Goal: Task Accomplishment & Management: Complete application form

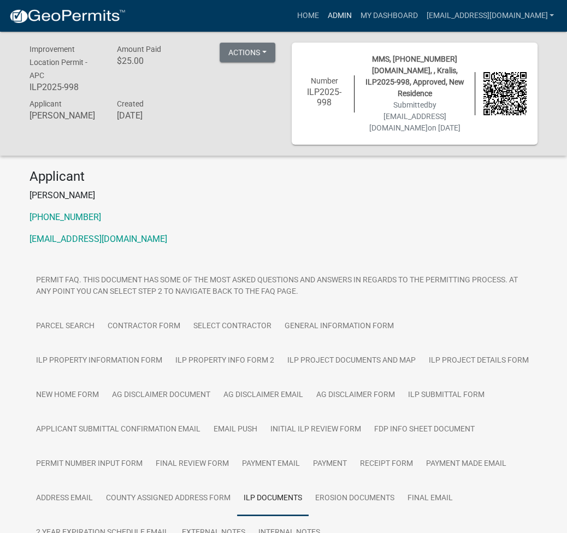
click at [356, 9] on link "Admin" at bounding box center [339, 15] width 33 height 21
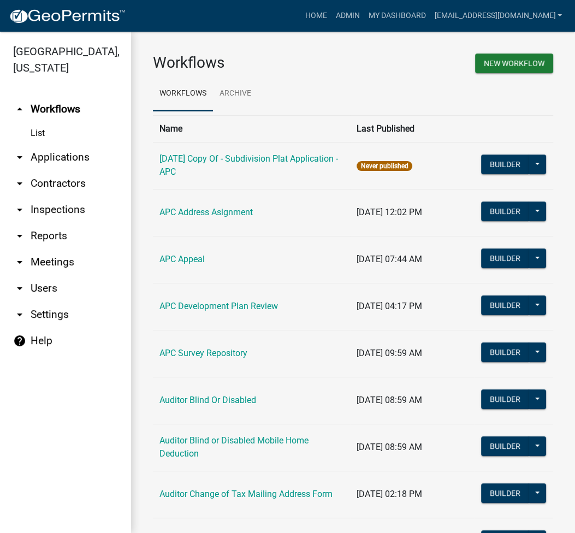
click at [63, 163] on link "arrow_drop_down Applications" at bounding box center [65, 157] width 131 height 26
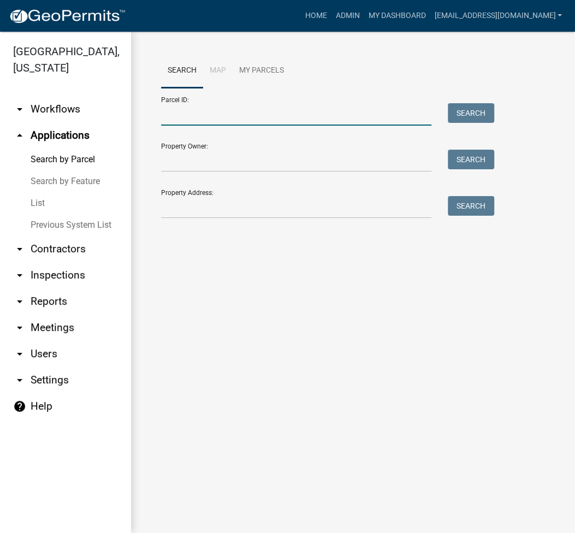
click at [174, 119] on input "Parcel ID:" at bounding box center [296, 114] width 270 height 22
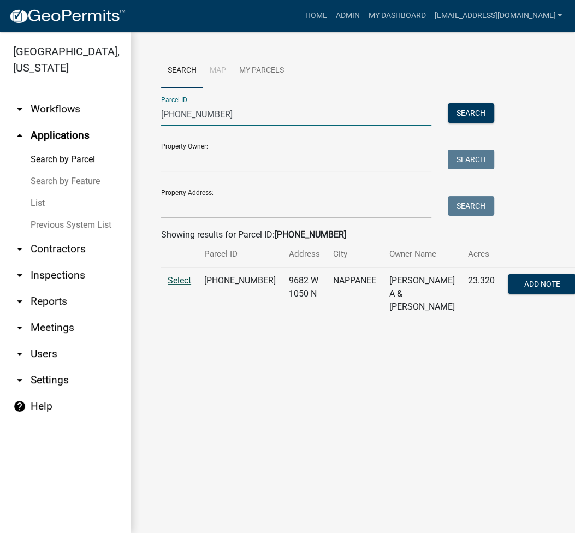
type input "[PHONE_NUMBER]"
click at [171, 286] on span "Select" at bounding box center [179, 280] width 23 height 10
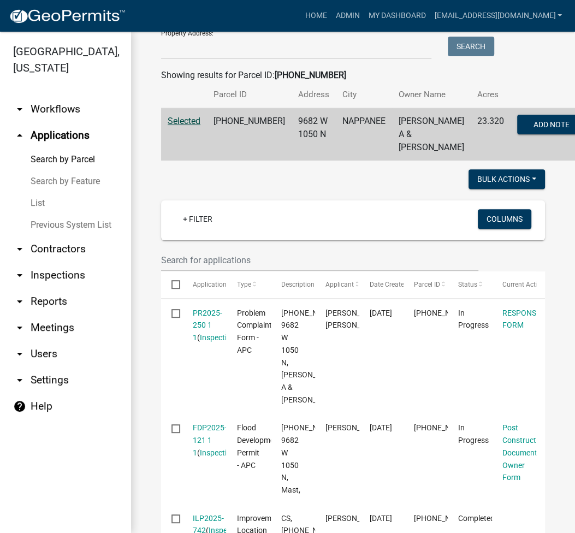
scroll to position [305, 0]
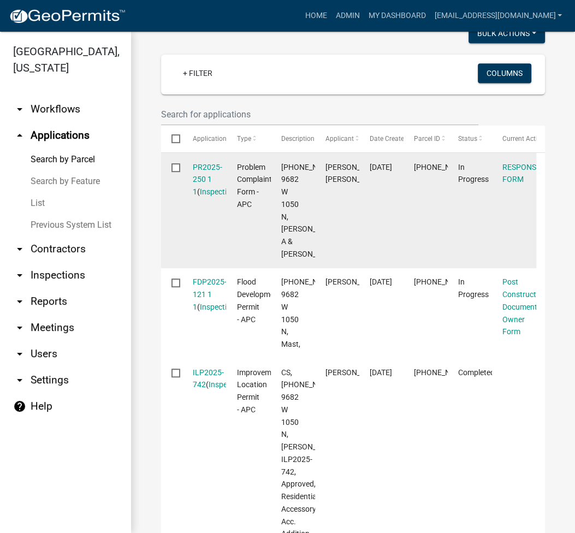
click at [204, 173] on div "PR2025-250 1 1 ( Inspections )" at bounding box center [204, 179] width 23 height 37
click at [208, 174] on link "PR2025-250 1 1" at bounding box center [207, 180] width 29 height 34
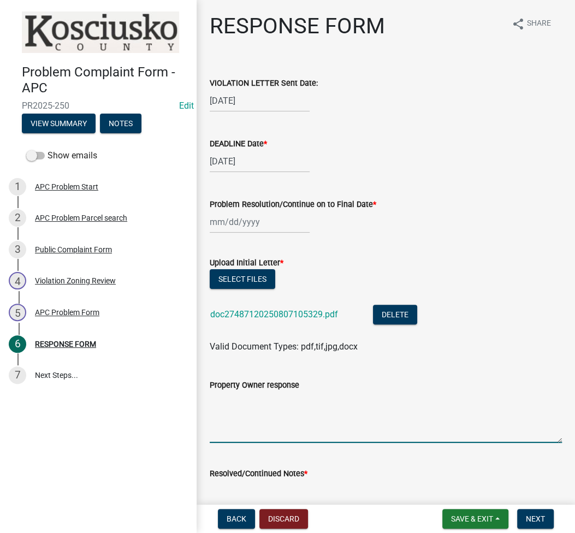
click at [236, 406] on textarea "Property Owner response" at bounding box center [386, 417] width 352 height 51
type textarea "8/14 SPOKE W/[PERSON_NAME] TO WORK ON ILP 30 DAYS"
click at [463, 522] on span "Save & Exit" at bounding box center [472, 518] width 42 height 9
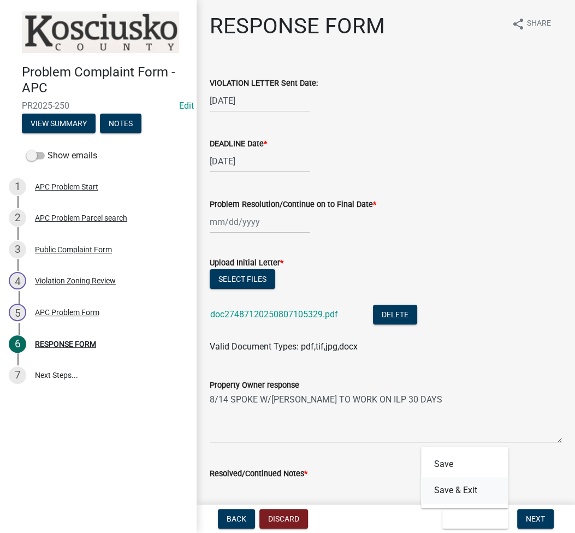
click at [464, 490] on button "Save & Exit" at bounding box center [464, 490] width 87 height 26
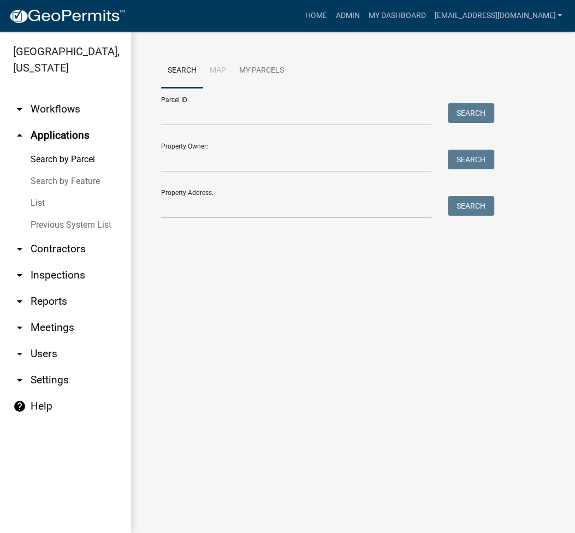
click at [178, 126] on form "Parcel ID: Search Property Owner: Search Property Address: Search" at bounding box center [325, 153] width 328 height 131
click at [183, 116] on input "Parcel ID:" at bounding box center [296, 114] width 270 height 22
paste input "[PHONE_NUMBER]"
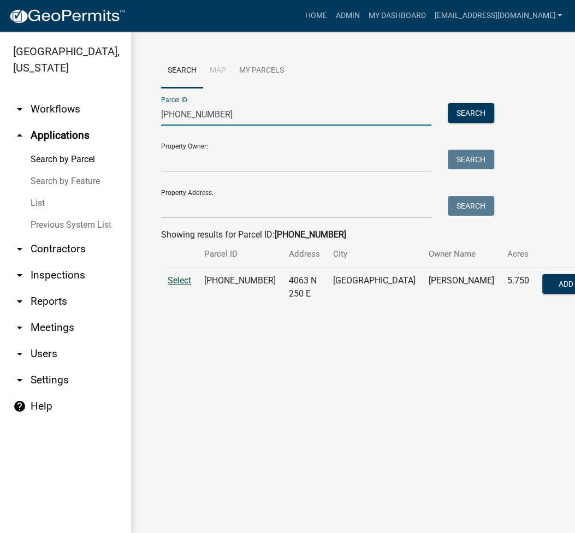
type input "[PHONE_NUMBER]"
click at [178, 282] on span "Select" at bounding box center [179, 280] width 23 height 10
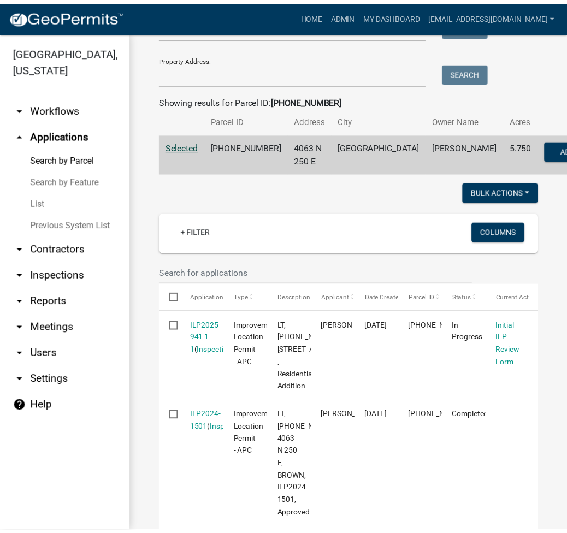
scroll to position [425, 0]
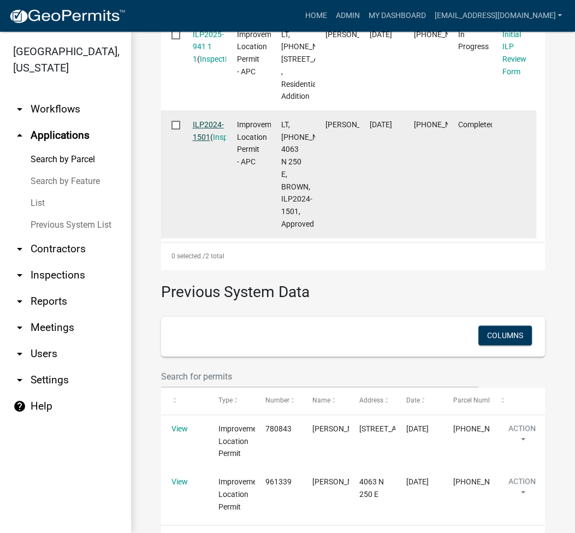
click at [210, 141] on link "ILP2024-1501" at bounding box center [208, 130] width 31 height 21
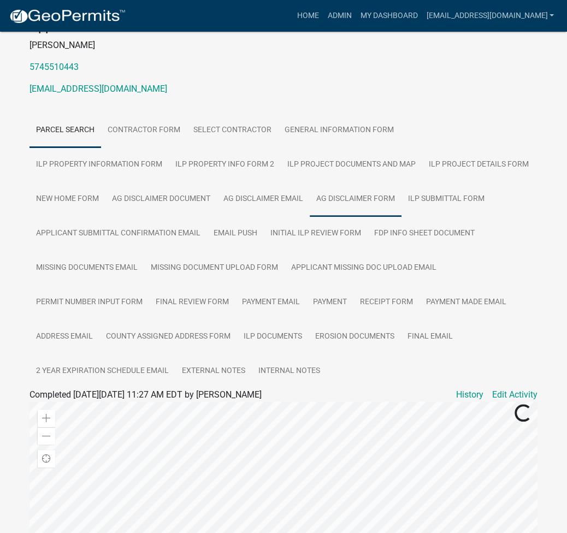
scroll to position [145, 0]
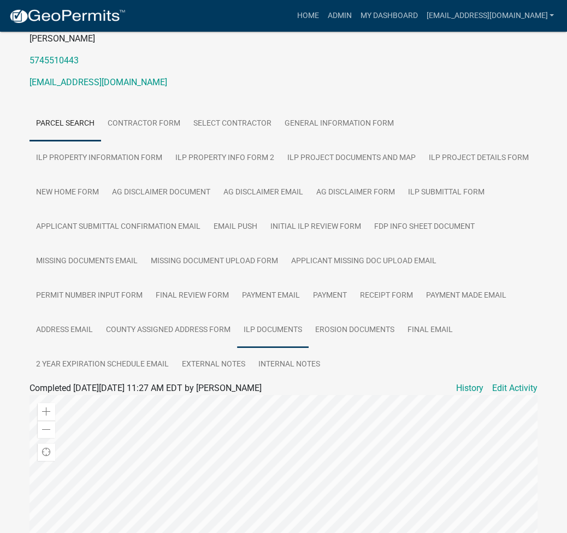
click at [283, 326] on link "ILP Documents" at bounding box center [273, 330] width 72 height 35
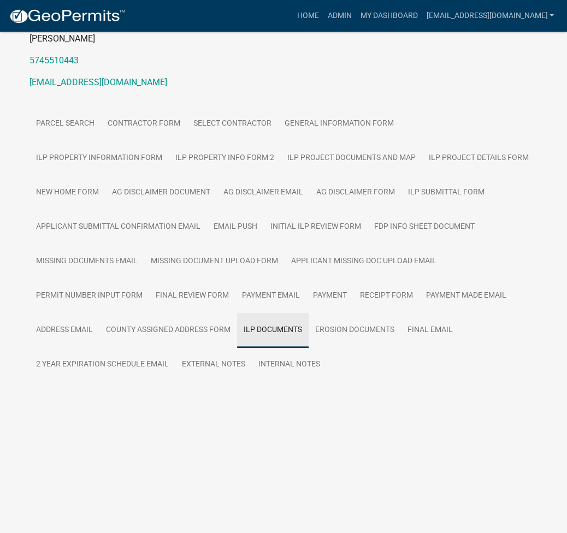
scroll to position [68, 0]
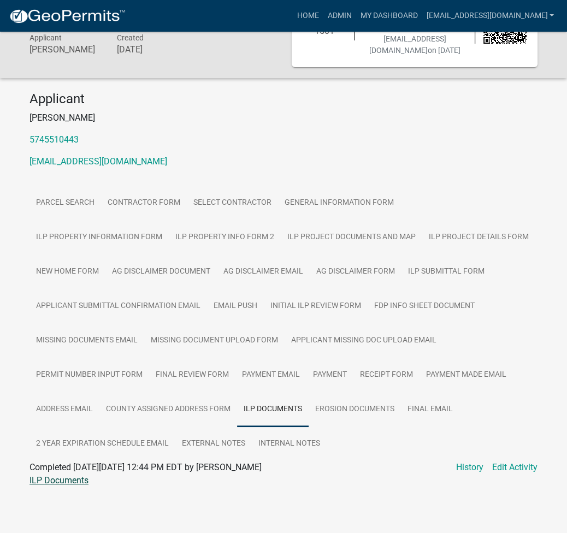
click at [58, 484] on link "ILP Documents" at bounding box center [58, 480] width 59 height 10
click at [310, 257] on link "Ag Disclaimer Form" at bounding box center [356, 271] width 92 height 35
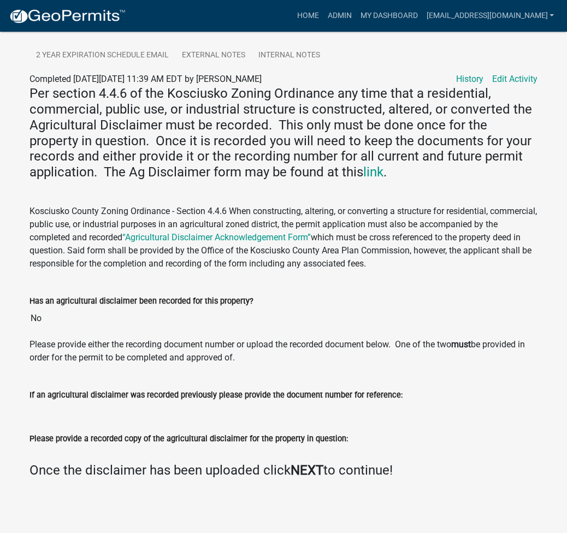
scroll to position [164, 0]
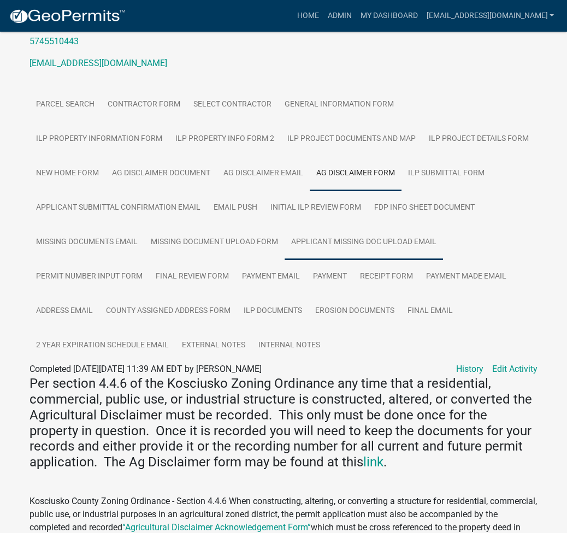
click at [331, 245] on link "Applicant Missing Doc Upload Email" at bounding box center [364, 242] width 158 height 35
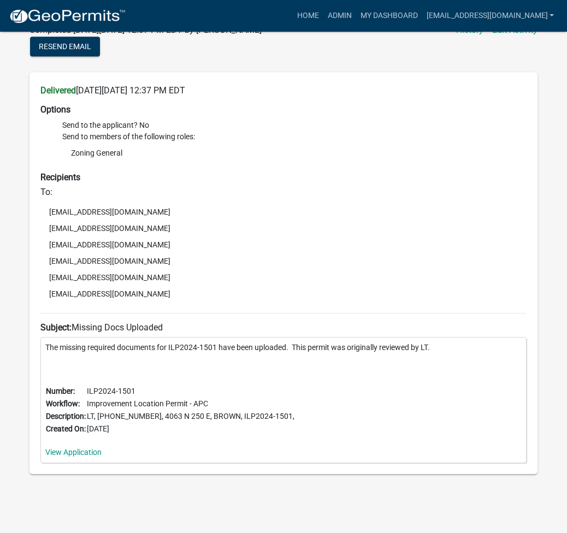
scroll to position [214, 0]
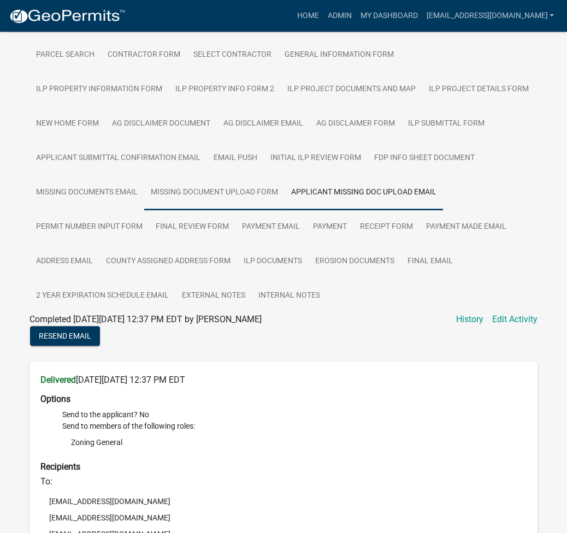
click at [262, 201] on link "Missing Document Upload Form" at bounding box center [214, 192] width 140 height 35
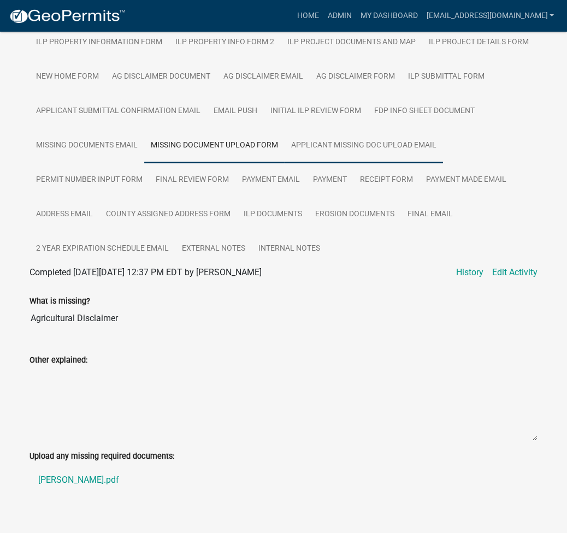
scroll to position [282, 0]
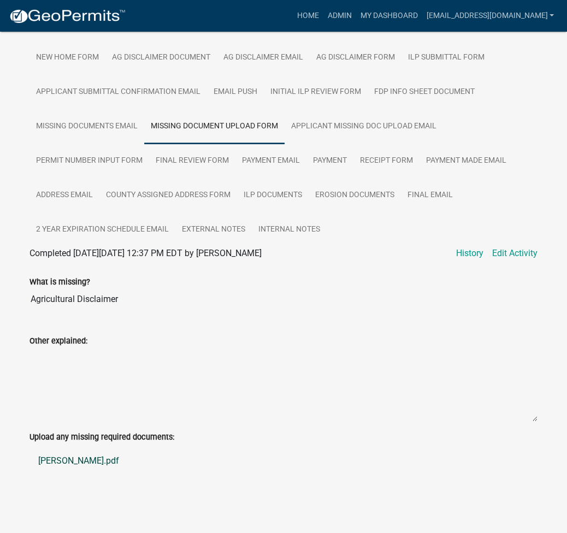
click at [73, 459] on link "[PERSON_NAME].pdf" at bounding box center [283, 461] width 508 height 26
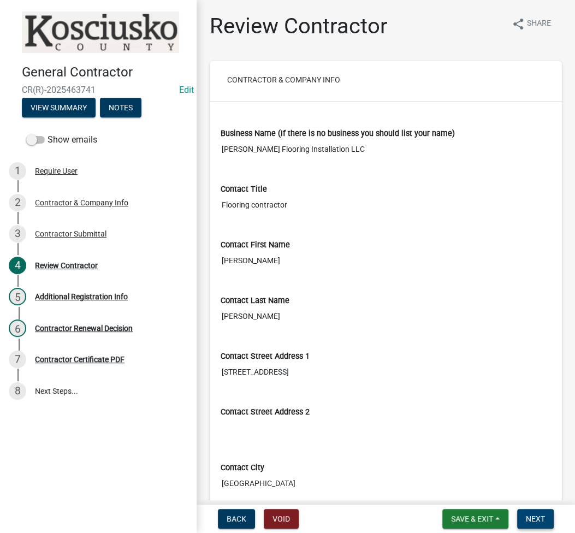
click at [536, 516] on span "Next" at bounding box center [535, 518] width 19 height 9
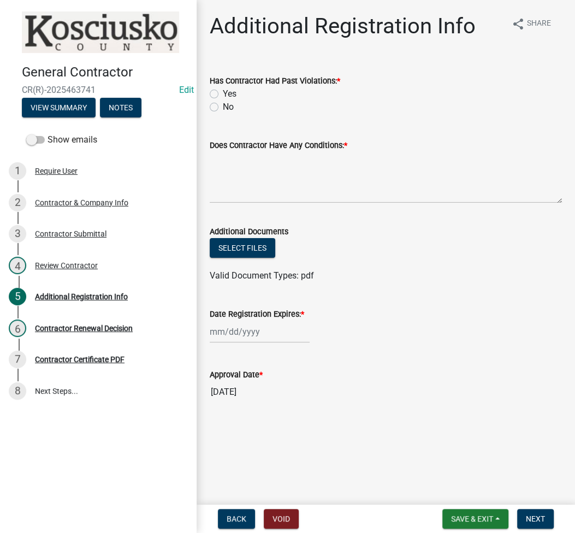
click at [213, 111] on div "No" at bounding box center [386, 106] width 352 height 13
click at [223, 110] on label "No" at bounding box center [228, 106] width 11 height 13
click at [223, 108] on input "No" at bounding box center [226, 103] width 7 height 7
radio input "true"
click at [245, 197] on textarea "Does Contractor Have Any Conditions: *" at bounding box center [386, 177] width 352 height 51
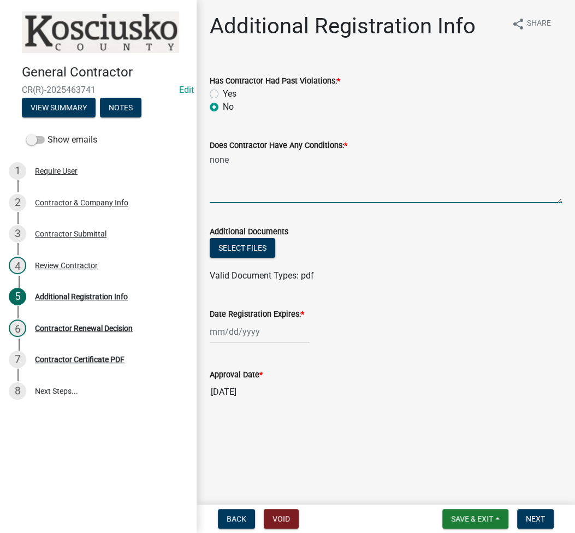
type textarea "none"
click at [244, 336] on div at bounding box center [260, 332] width 100 height 22
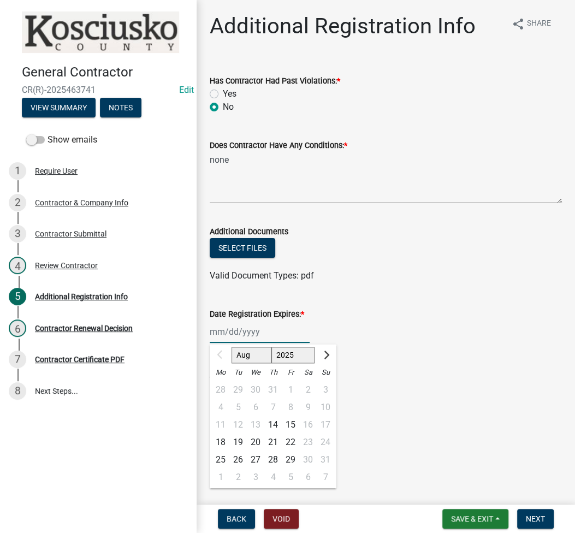
click at [287, 354] on select "2025 2026 2027 2028 2029 2030 2031 2032 2033 2034 2035 2036 2037 2038 2039 2040…" at bounding box center [293, 355] width 44 height 16
select select "2026"
click at [271, 347] on select "2025 2026 2027 2028 2029 2030 2031 2032 2033 2034 2035 2036 2037 2038 2039 2040…" at bounding box center [293, 355] width 44 height 16
click at [295, 424] on div "14" at bounding box center [290, 424] width 17 height 17
type input "08/14/2026"
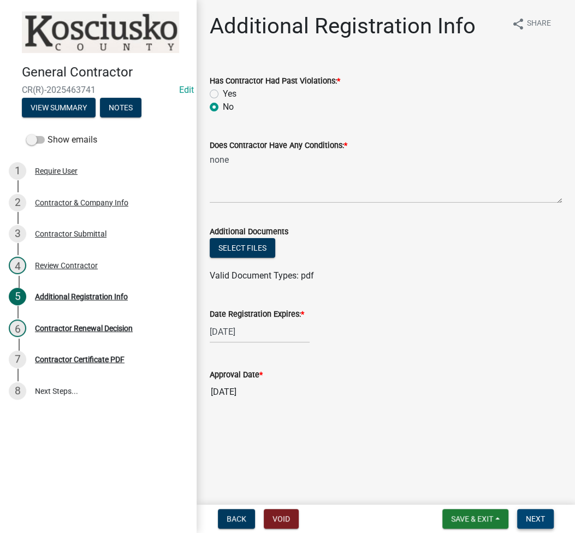
click at [535, 512] on button "Next" at bounding box center [535, 519] width 37 height 20
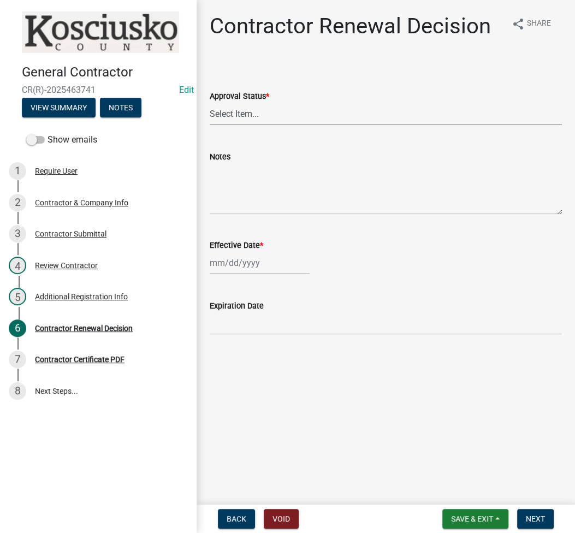
click at [256, 117] on select "Select Item... Approved Denied" at bounding box center [386, 114] width 352 height 22
click at [210, 103] on select "Select Item... Approved Denied" at bounding box center [386, 114] width 352 height 22
select select "30db8998-795d-4bbe-8e49-f1ade8865815"
select select "8"
select select "2025"
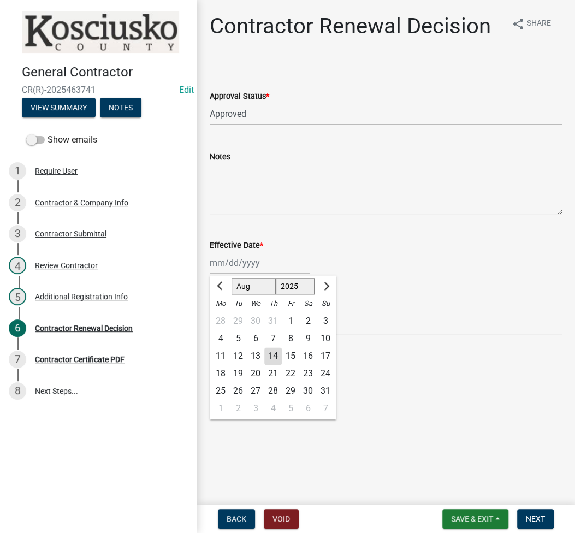
click at [224, 273] on div "Jan Feb Mar Apr May Jun Jul Aug Sep Oct Nov Dec 1525 1526 1527 1528 1529 1530 1…" at bounding box center [260, 263] width 100 height 22
click at [270, 351] on div "14" at bounding box center [272, 355] width 17 height 17
type input "08/14/2025"
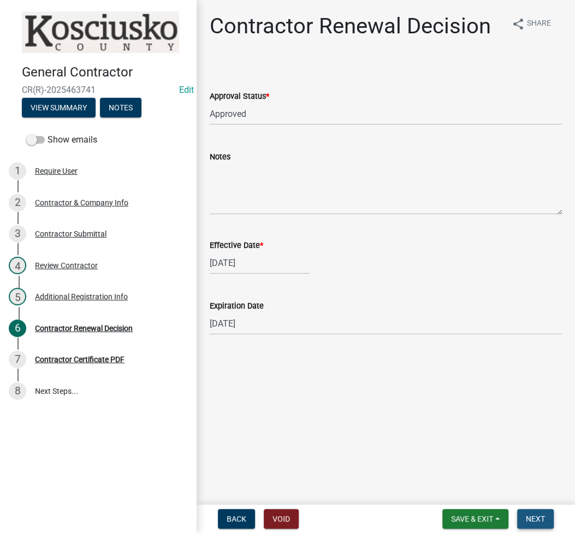
click at [540, 520] on span "Next" at bounding box center [535, 518] width 19 height 9
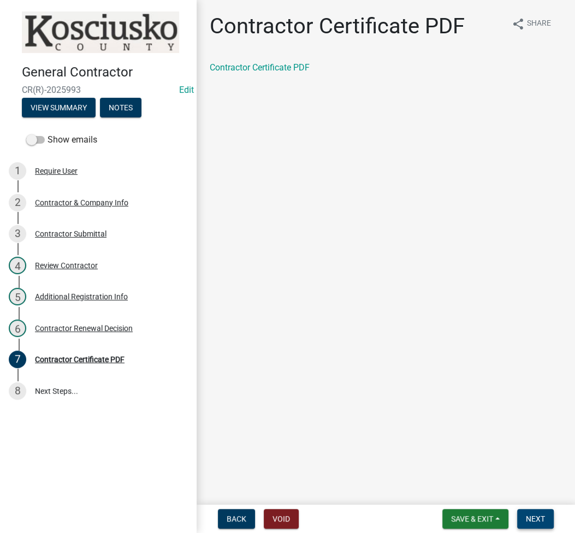
click at [530, 522] on span "Next" at bounding box center [535, 518] width 19 height 9
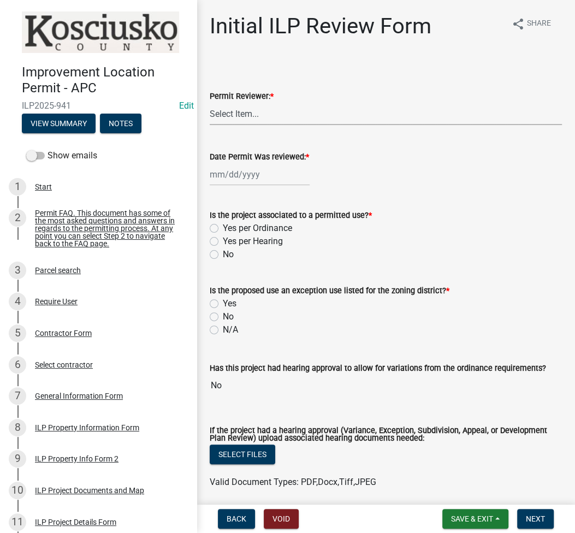
click at [285, 105] on select "Select Item... MMS LT AT CS [PERSON_NAME]" at bounding box center [386, 114] width 352 height 22
click at [210, 103] on select "Select Item... MMS LT AT CS [PERSON_NAME]" at bounding box center [386, 114] width 352 height 22
select select "fc758b50-acba-4166-9f24-5248f0f78016"
click at [257, 176] on div at bounding box center [260, 174] width 100 height 22
select select "8"
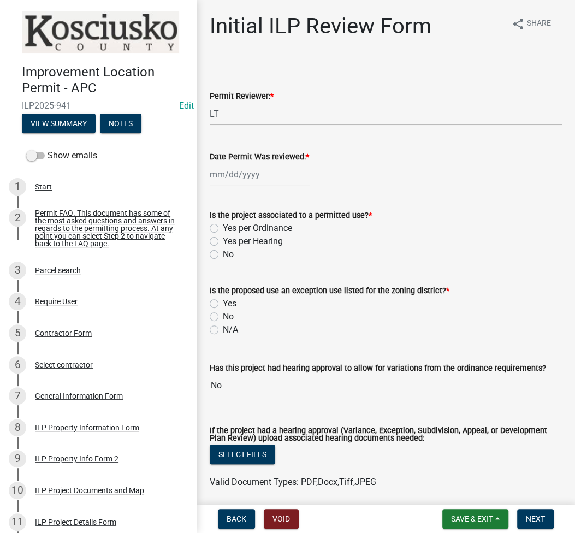
select select "2025"
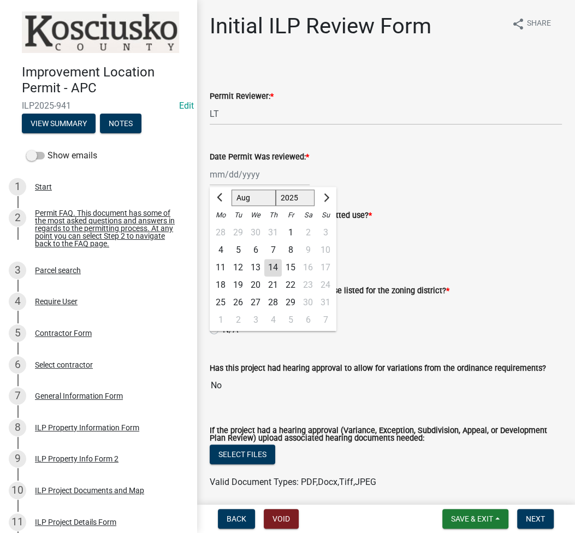
click at [459, 218] on div "Is the project associated to a permitted use? *" at bounding box center [386, 215] width 352 height 13
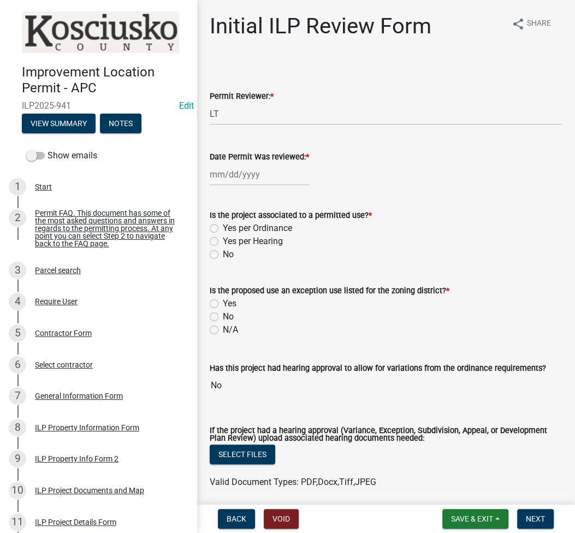
click at [280, 162] on div "Date Permit Was reviewed: *" at bounding box center [386, 156] width 352 height 13
click at [277, 179] on div at bounding box center [260, 174] width 100 height 22
select select "8"
select select "2025"
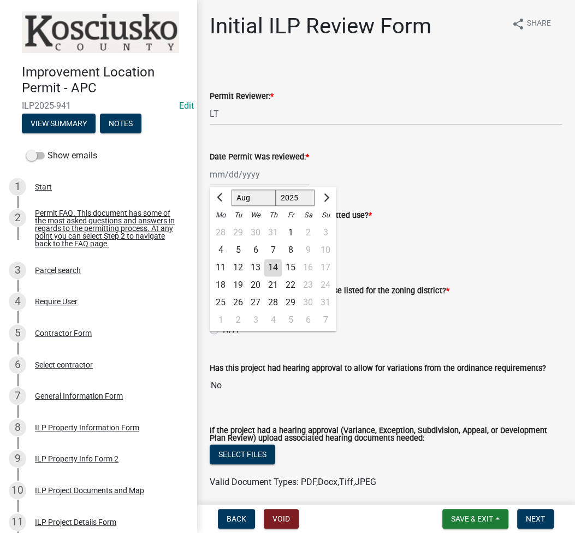
click at [278, 265] on div "14" at bounding box center [272, 267] width 17 height 17
type input "08/14/2025"
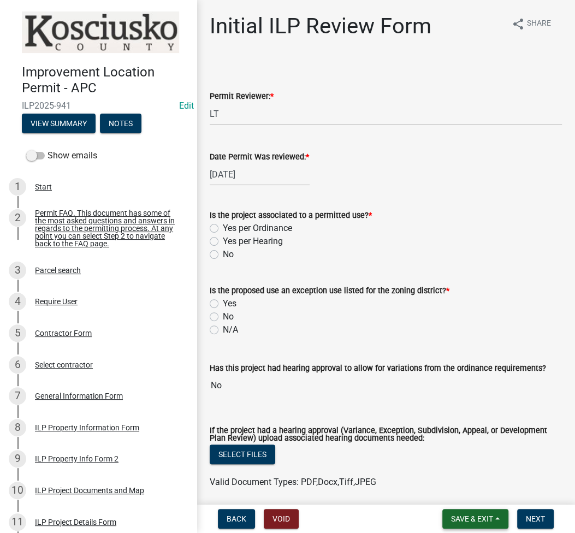
click at [463, 522] on span "Save & Exit" at bounding box center [472, 518] width 42 height 9
click at [449, 467] on button "Save" at bounding box center [464, 464] width 87 height 26
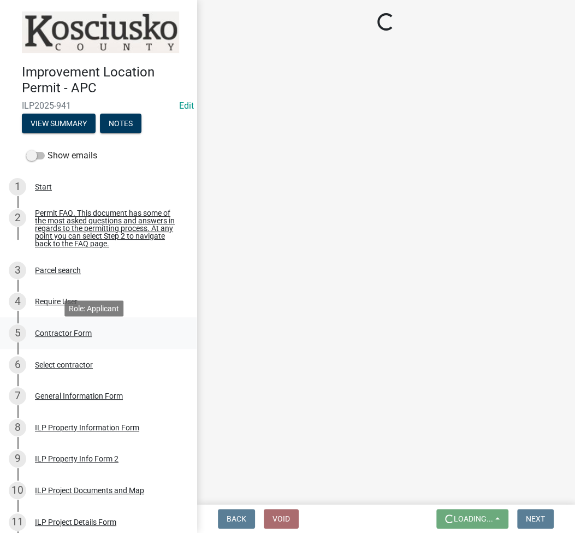
click at [60, 337] on div "Contractor Form" at bounding box center [63, 333] width 57 height 8
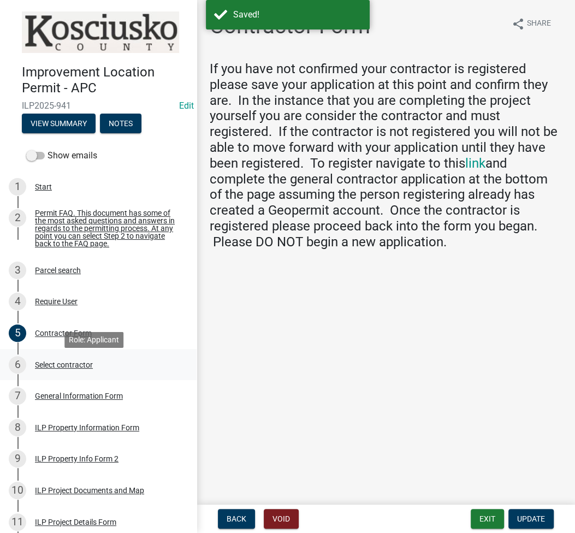
click at [64, 369] on div "Select contractor" at bounding box center [64, 365] width 58 height 8
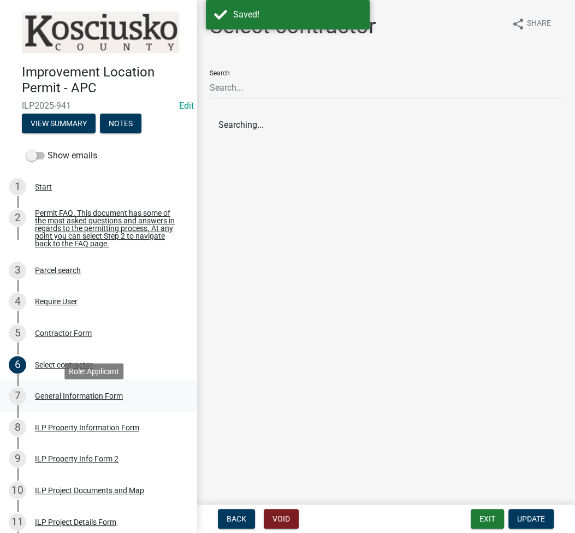
click at [60, 400] on div "General Information Form" at bounding box center [79, 396] width 88 height 8
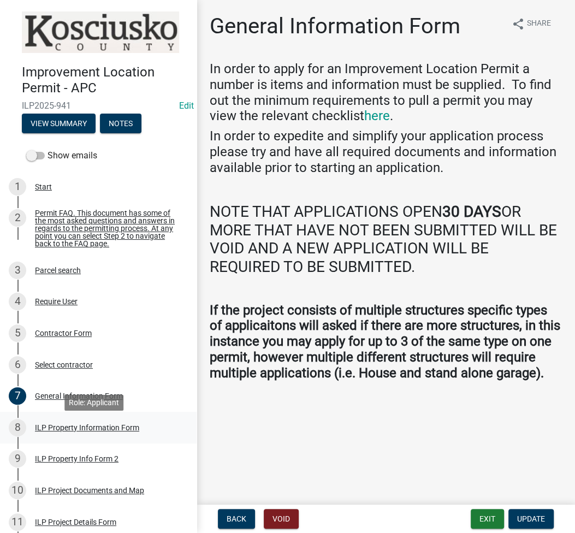
click at [62, 431] on div "ILP Property Information Form" at bounding box center [87, 428] width 104 height 8
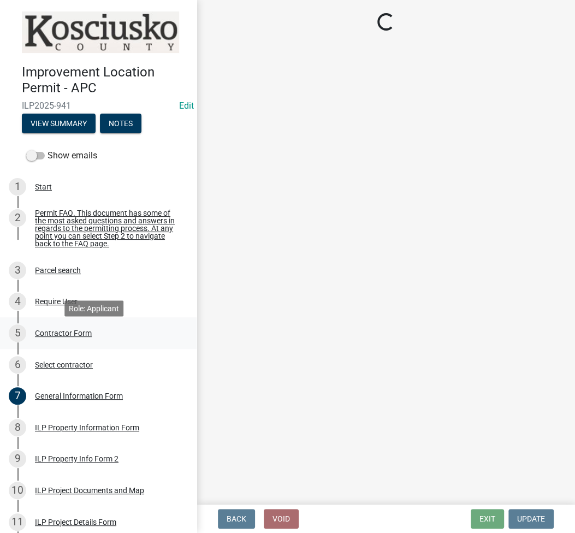
select select "ce5e5af6-c6c5-4687-8c03-18a23ec22597"
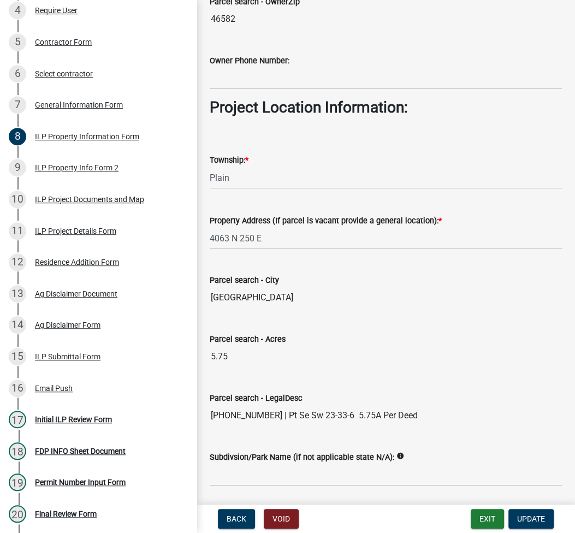
scroll to position [822, 0]
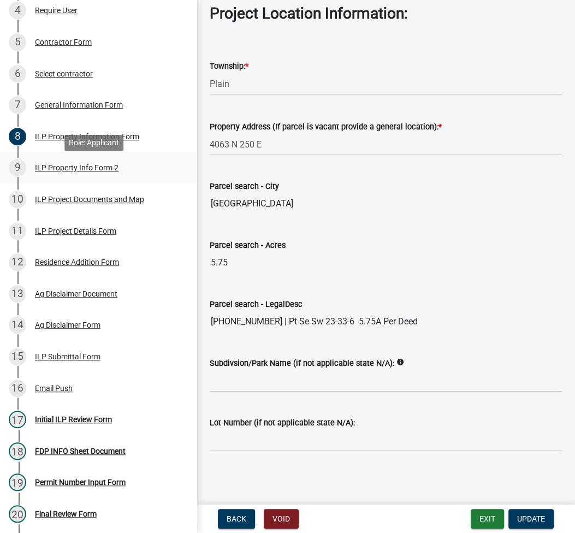
click at [75, 168] on div "ILP Property Info Form 2" at bounding box center [77, 168] width 84 height 8
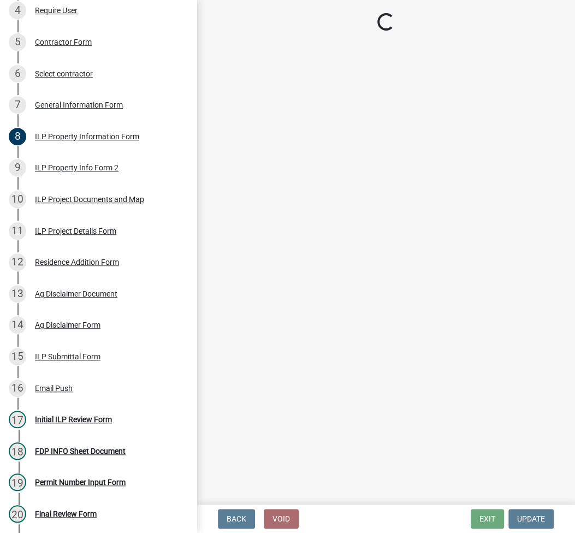
select select "d1e29b26-5d4c-45d9-9a17-32724f9b6679"
select select "ea119d11-e52e-4559-b746-af06211fe819"
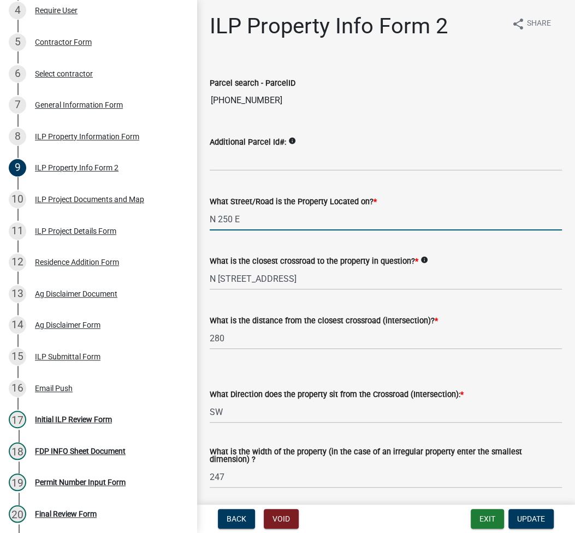
click at [220, 223] on input "N 250 E" at bounding box center [386, 219] width 352 height 22
type input "250 E"
drag, startPoint x: 305, startPoint y: 280, endPoint x: 191, endPoint y: 285, distance: 114.8
click at [195, 284] on div "Improvement Location Permit - APC ILP2025-941 Edit View Summary Notes Show emai…" at bounding box center [287, 266] width 575 height 533
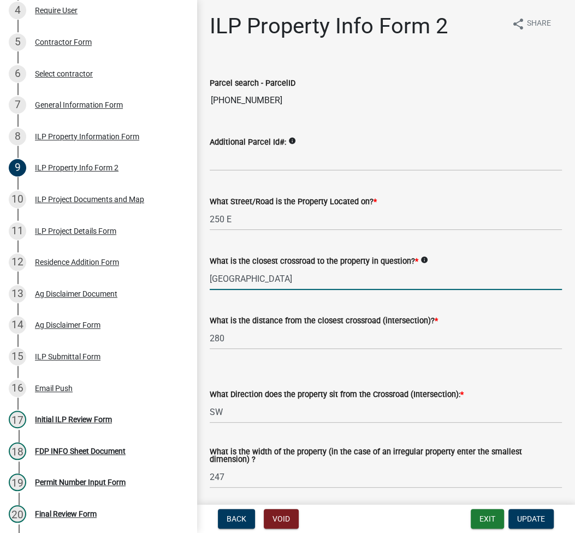
type input "[GEOGRAPHIC_DATA]"
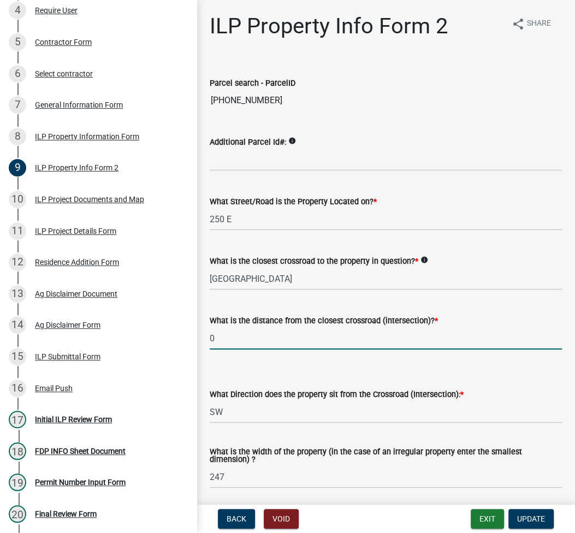
type input "0"
select select "30cad654-0079-4cbe-a349-097ae71a5774"
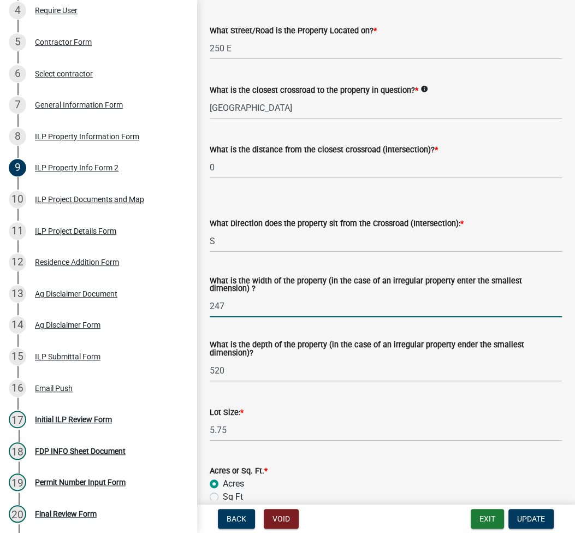
scroll to position [291, 0]
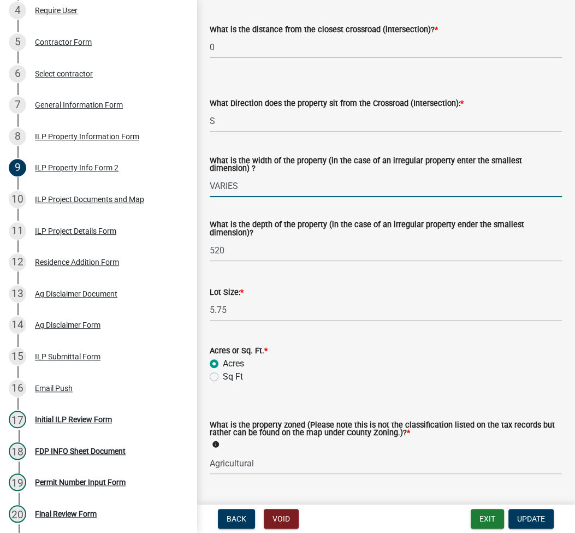
type input "VARIES"
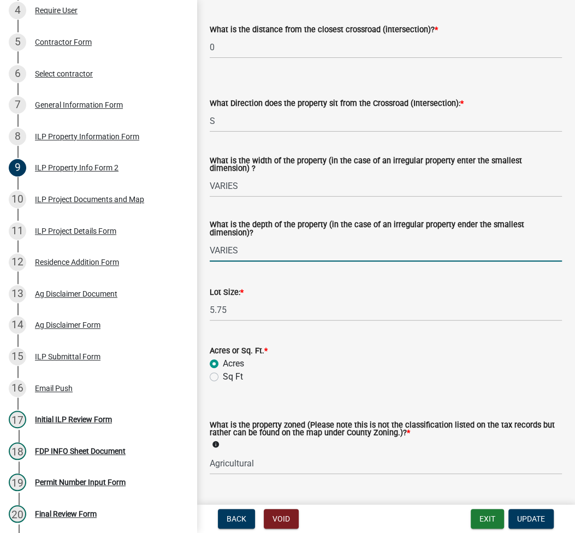
type input "VARIES"
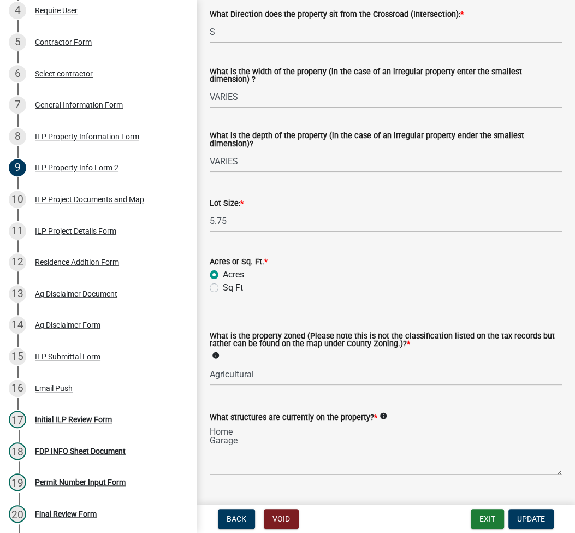
scroll to position [406, 0]
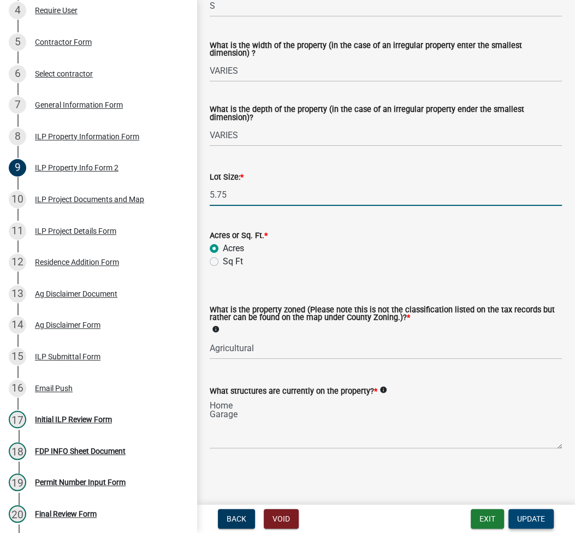
click at [526, 516] on span "Update" at bounding box center [531, 518] width 28 height 9
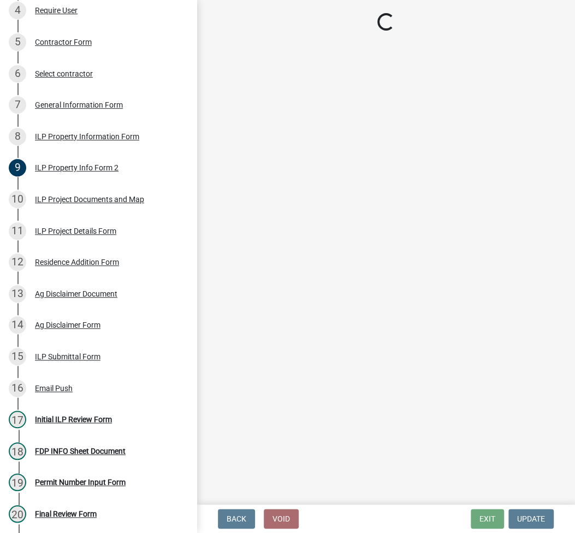
select select "fc758b50-acba-4166-9f24-5248f0f78016"
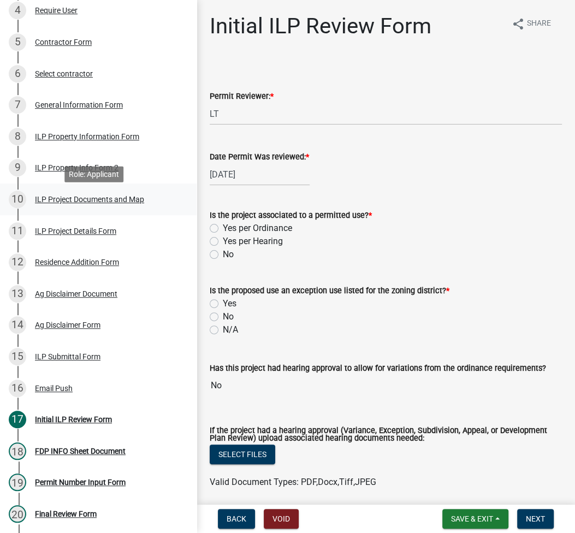
click at [87, 199] on div "10 ILP Project Documents and Map" at bounding box center [94, 199] width 170 height 17
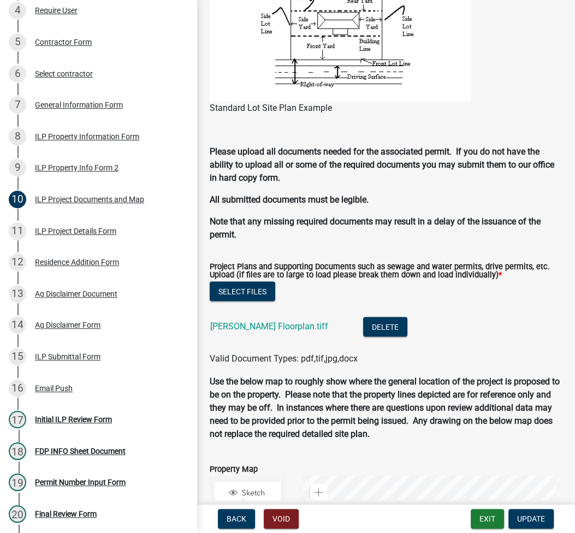
scroll to position [1019, 0]
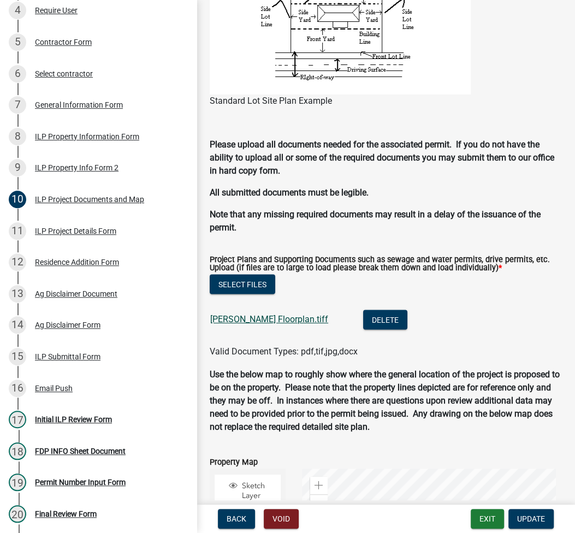
click at [247, 316] on link "Knepper Floorplan.tiff" at bounding box center [269, 319] width 118 height 10
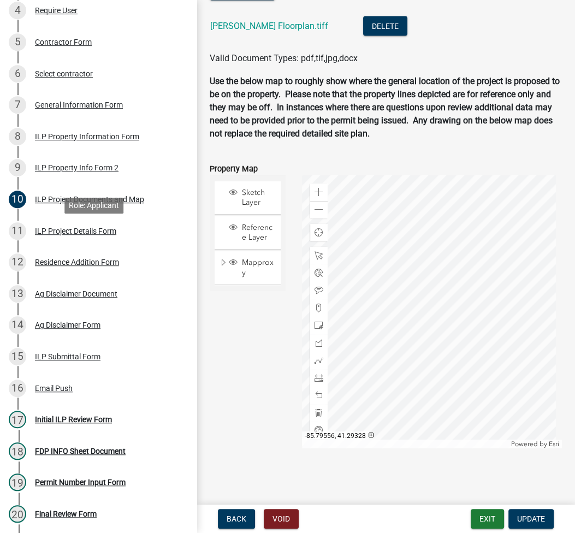
click at [96, 240] on div "11 ILP Project Details Form" at bounding box center [94, 230] width 170 height 17
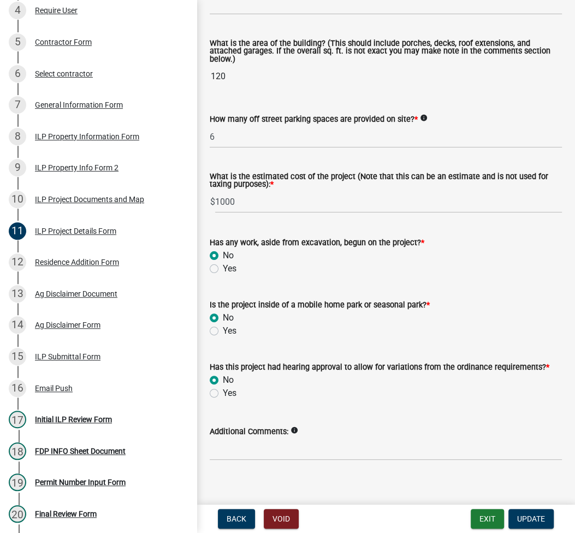
scroll to position [759, 0]
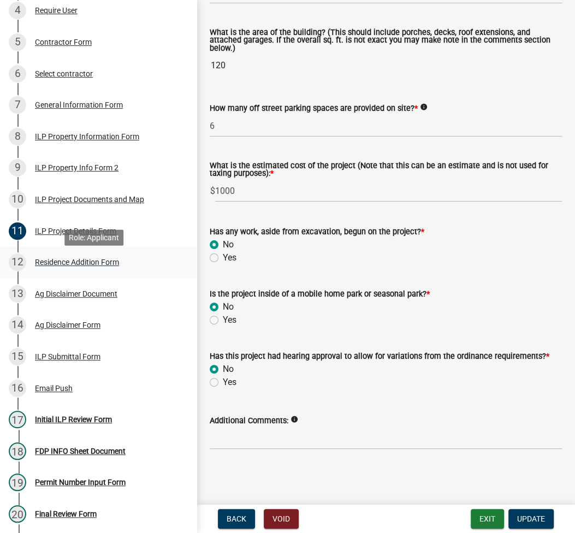
click at [76, 265] on div "Residence Addition Form" at bounding box center [77, 262] width 84 height 8
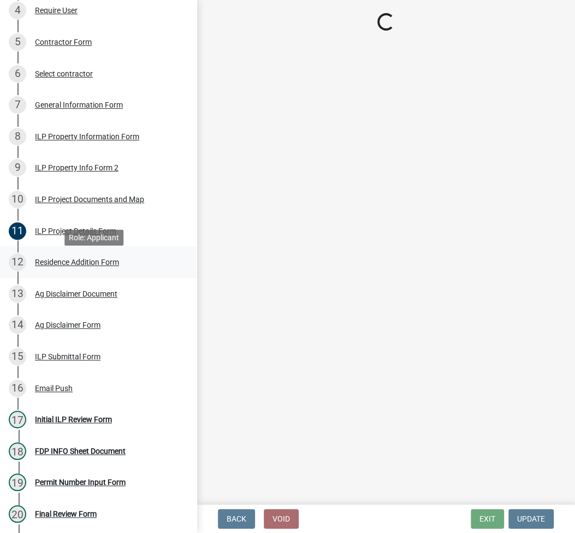
scroll to position [0, 0]
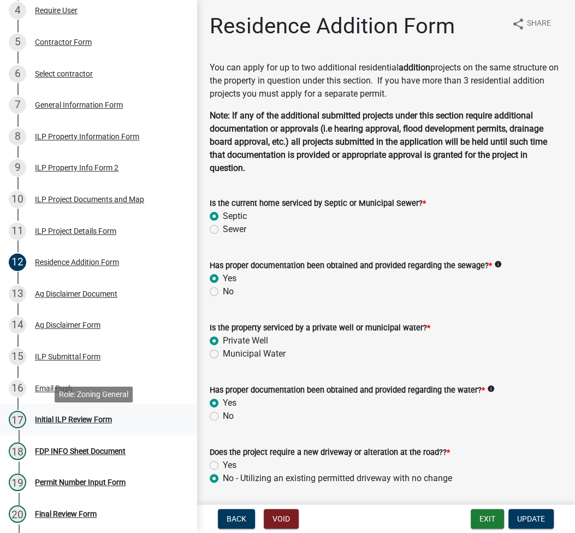
click at [98, 423] on div "Initial ILP Review Form" at bounding box center [73, 420] width 77 height 8
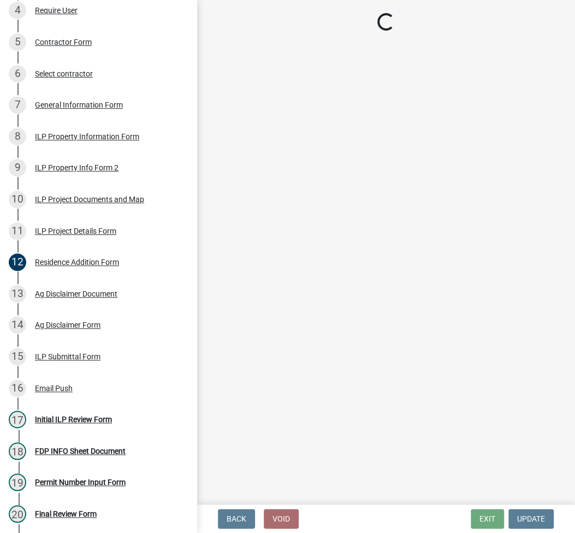
select select "fc758b50-acba-4166-9f24-5248f0f78016"
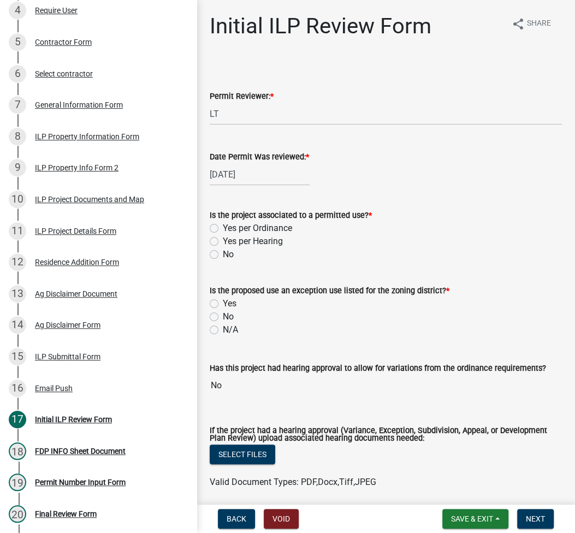
click at [223, 227] on label "Yes per Ordinance" at bounding box center [257, 228] width 69 height 13
click at [223, 227] on input "Yes per Ordinance" at bounding box center [226, 225] width 7 height 7
radio input "true"
click at [223, 316] on label "No" at bounding box center [228, 316] width 11 height 13
click at [223, 316] on input "No" at bounding box center [226, 313] width 7 height 7
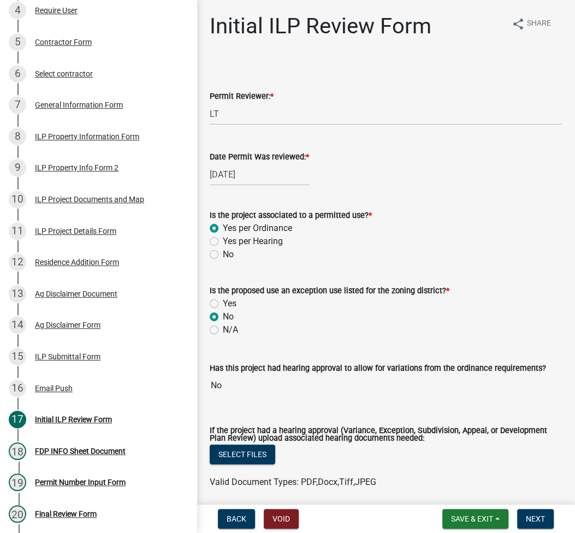
radio input "true"
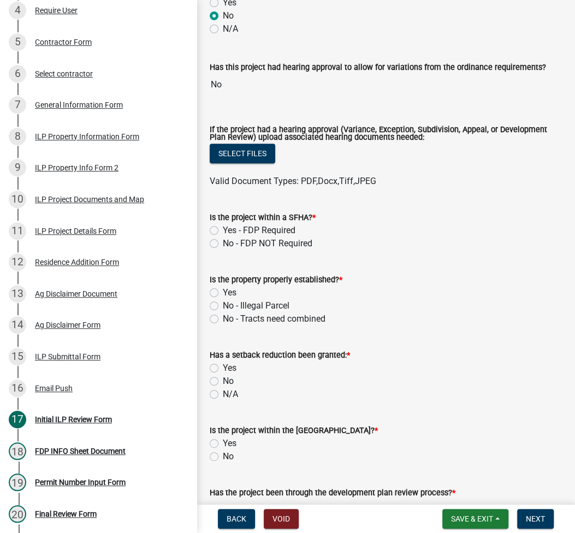
scroll to position [437, 0]
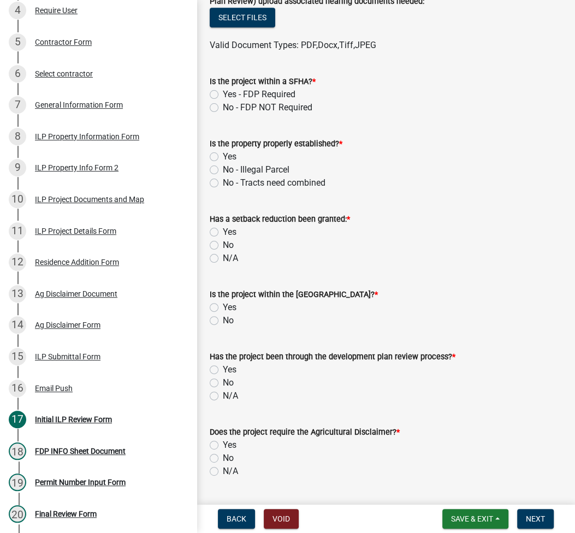
click at [223, 108] on label "No - FDP NOT Required" at bounding box center [268, 107] width 90 height 13
click at [223, 108] on input "No - FDP NOT Required" at bounding box center [226, 104] width 7 height 7
radio input "true"
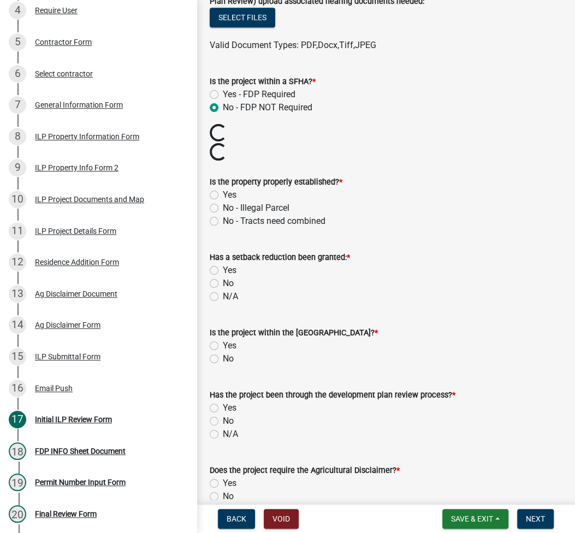
click at [223, 199] on label "Yes" at bounding box center [230, 194] width 14 height 13
click at [223, 196] on input "Yes" at bounding box center [226, 191] width 7 height 7
radio input "true"
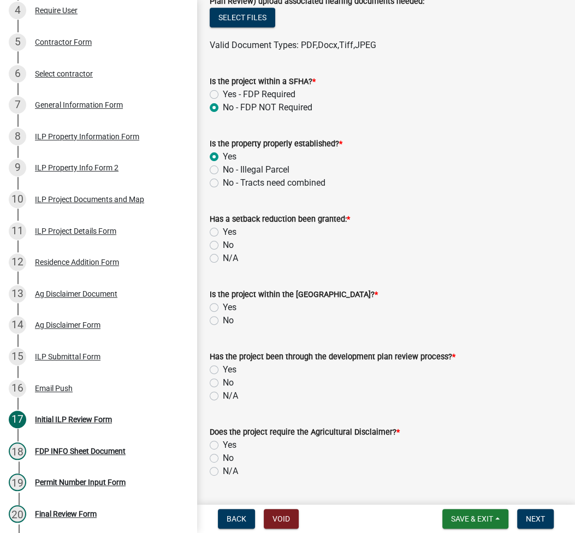
click at [223, 261] on label "N/A" at bounding box center [230, 258] width 15 height 13
click at [223, 259] on input "N/A" at bounding box center [226, 255] width 7 height 7
radio input "true"
click at [223, 321] on label "No" at bounding box center [228, 320] width 11 height 13
click at [223, 321] on input "No" at bounding box center [226, 317] width 7 height 7
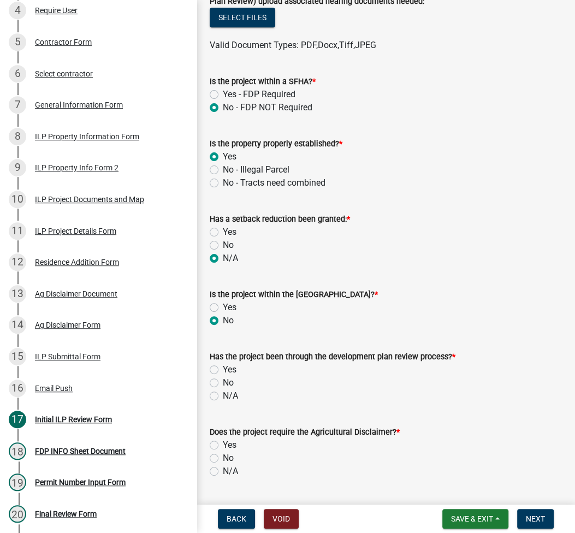
radio input "true"
click at [223, 396] on label "N/A" at bounding box center [230, 395] width 15 height 13
click at [223, 396] on input "N/A" at bounding box center [226, 392] width 7 height 7
radio input "true"
click at [223, 470] on label "N/A" at bounding box center [230, 471] width 15 height 13
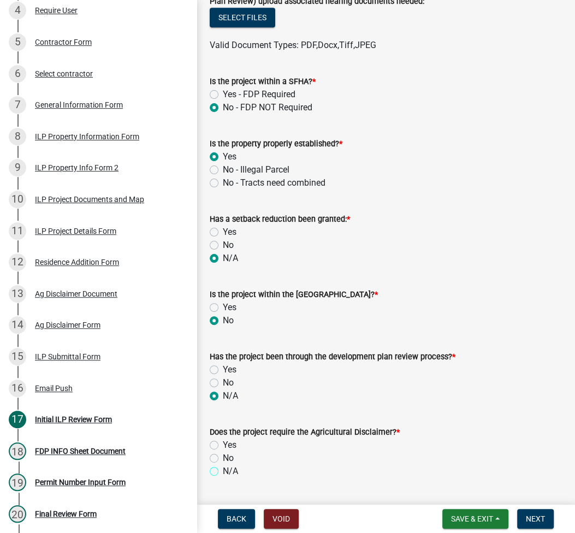
click at [223, 470] on input "N/A" at bounding box center [226, 468] width 7 height 7
radio input "true"
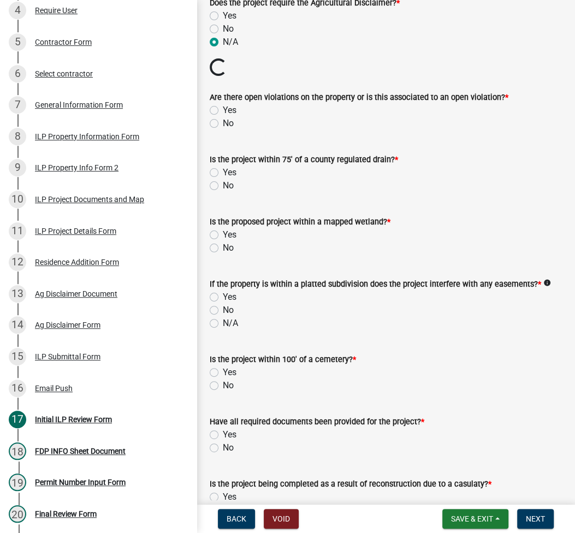
scroll to position [874, 0]
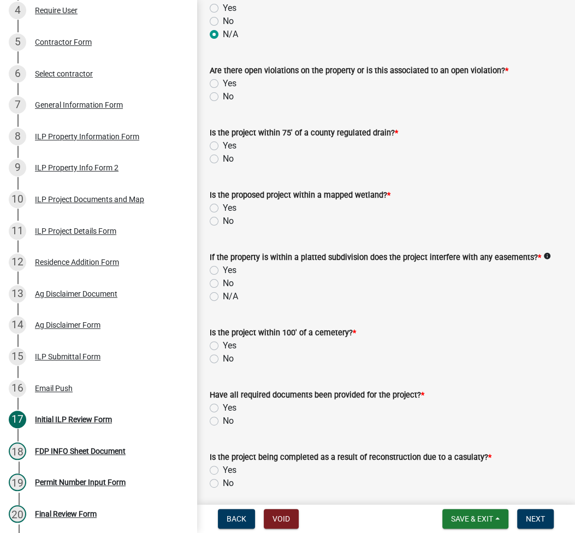
click at [223, 93] on label "No" at bounding box center [228, 96] width 11 height 13
click at [223, 93] on input "No" at bounding box center [226, 93] width 7 height 7
radio input "true"
click at [223, 160] on label "No" at bounding box center [228, 158] width 11 height 13
click at [223, 159] on input "No" at bounding box center [226, 155] width 7 height 7
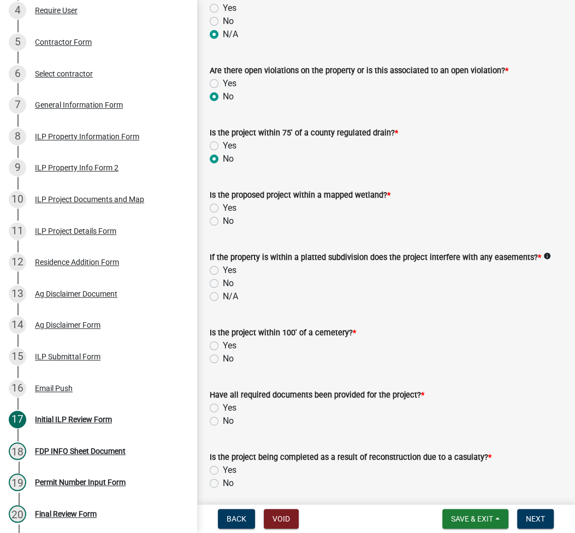
radio input "true"
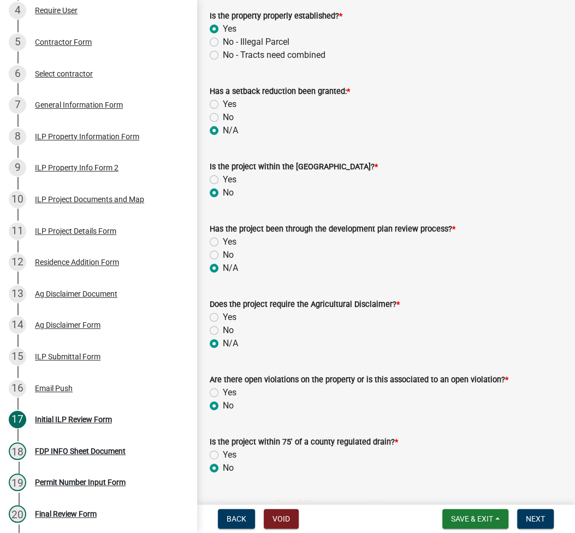
scroll to position [582, 0]
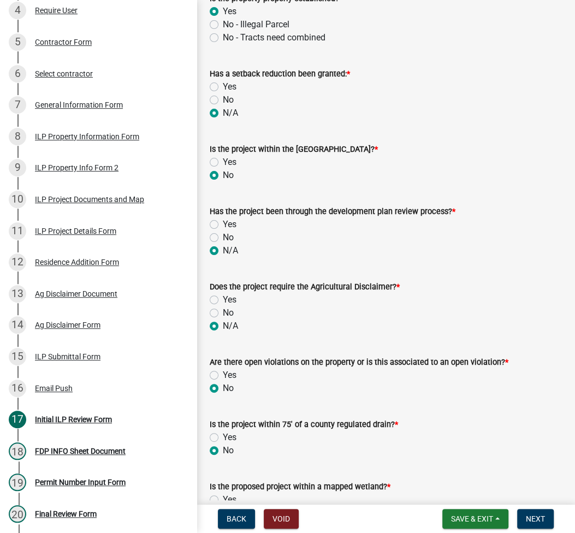
click at [223, 298] on label "Yes" at bounding box center [230, 299] width 14 height 13
click at [223, 298] on input "Yes" at bounding box center [226, 296] width 7 height 7
radio input "true"
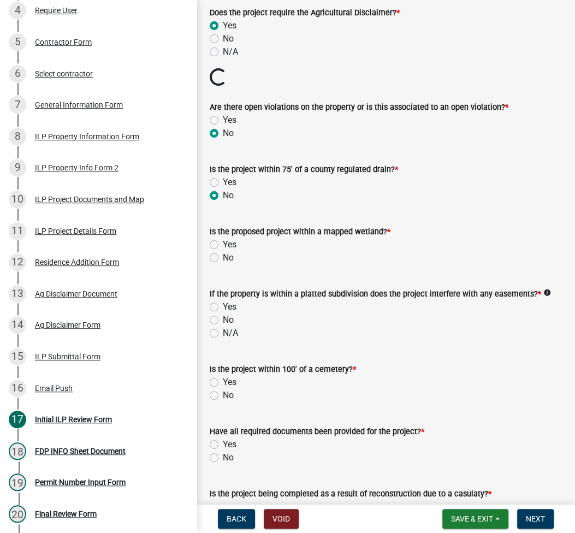
scroll to position [874, 0]
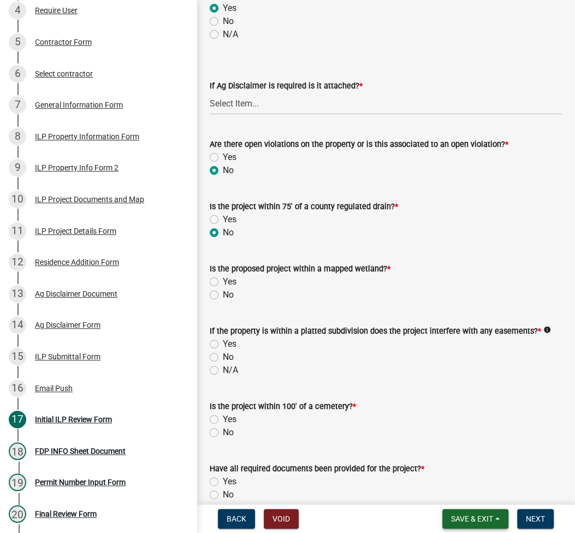
click at [460, 517] on span "Save & Exit" at bounding box center [472, 518] width 42 height 9
click at [441, 465] on button "Save" at bounding box center [464, 464] width 87 height 26
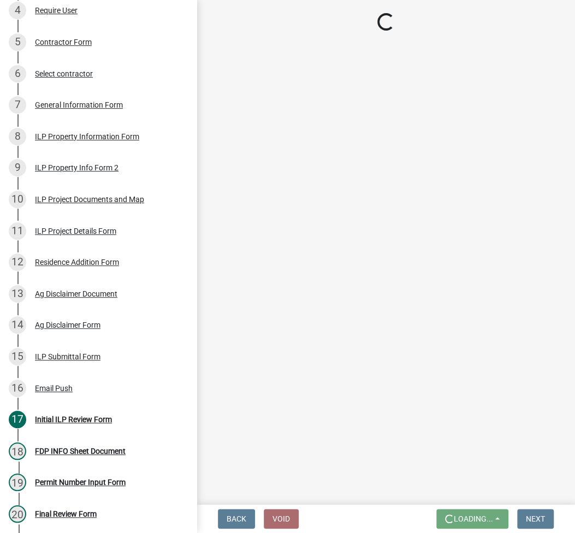
scroll to position [0, 0]
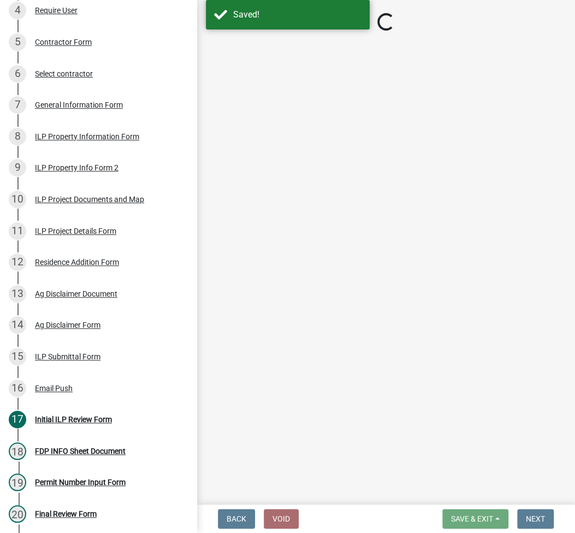
select select "fc758b50-acba-4166-9f24-5248f0f78016"
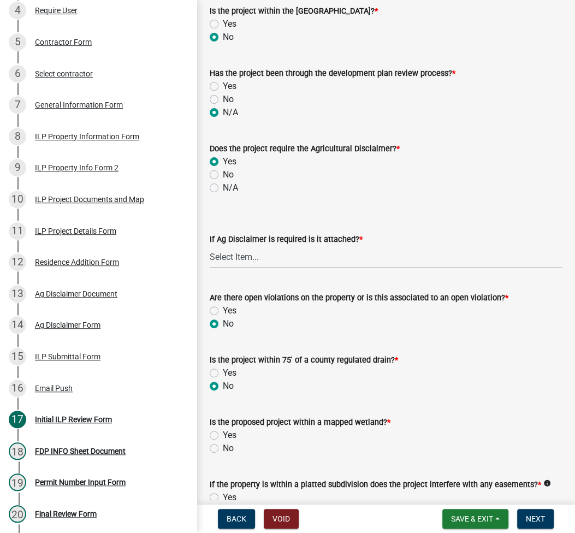
scroll to position [728, 0]
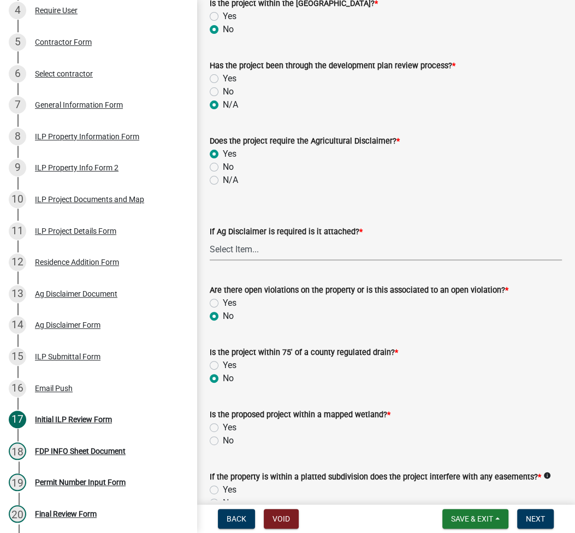
click at [248, 245] on select "Select Item... Yes No" at bounding box center [386, 249] width 352 height 22
click at [210, 238] on select "Select Item... Yes No" at bounding box center [386, 249] width 352 height 22
select select "c0fa77dd-9ee0-4144-9979-eb2eebb8c086"
click at [348, 512] on div "Back Void Save & Exit Save Save & Exit Next" at bounding box center [385, 519] width 361 height 20
click at [473, 522] on span "Save & Exit" at bounding box center [472, 518] width 42 height 9
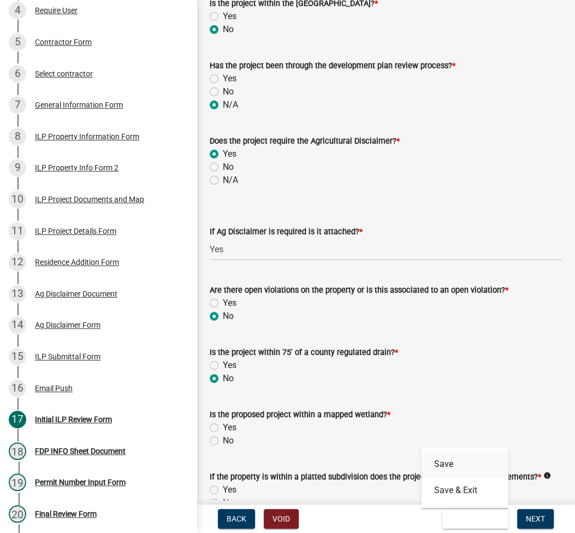
click at [451, 466] on button "Save" at bounding box center [464, 464] width 87 height 26
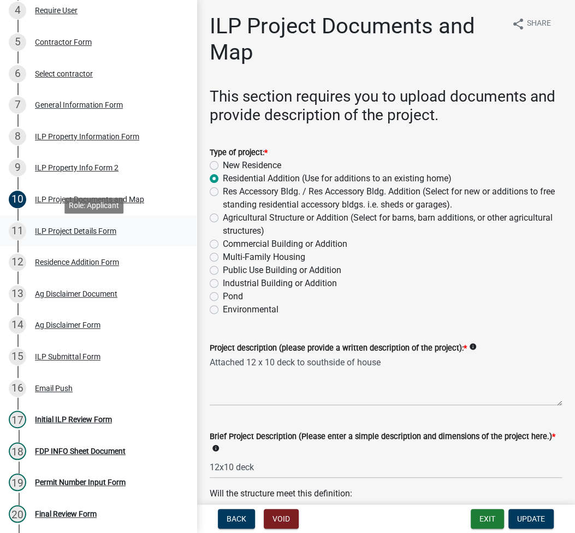
click at [72, 235] on div "ILP Project Details Form" at bounding box center [75, 231] width 81 height 8
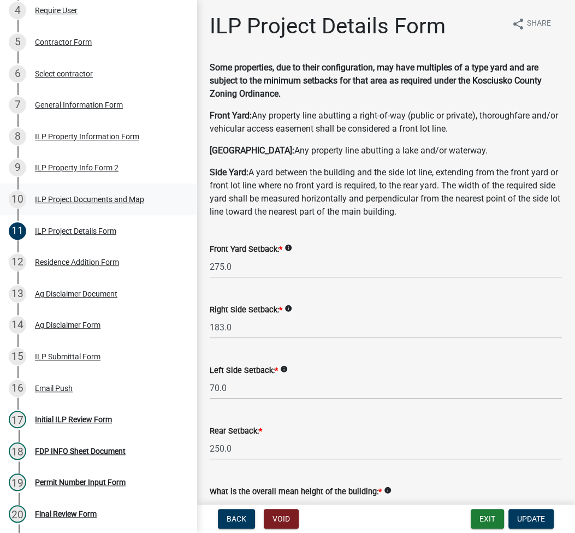
click at [64, 203] on div "ILP Project Documents and Map" at bounding box center [89, 200] width 109 height 8
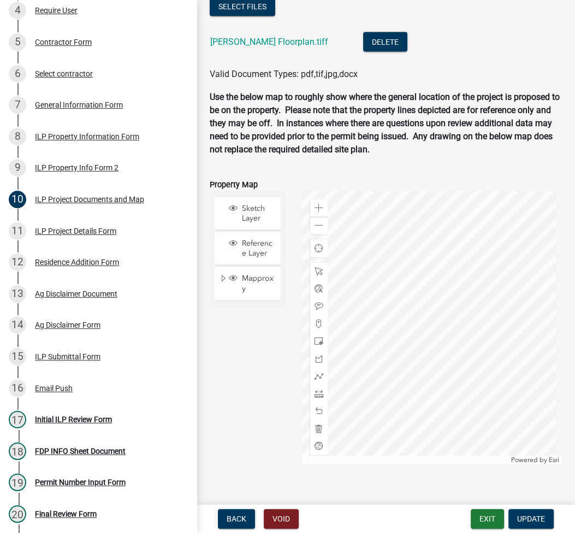
scroll to position [1311, 0]
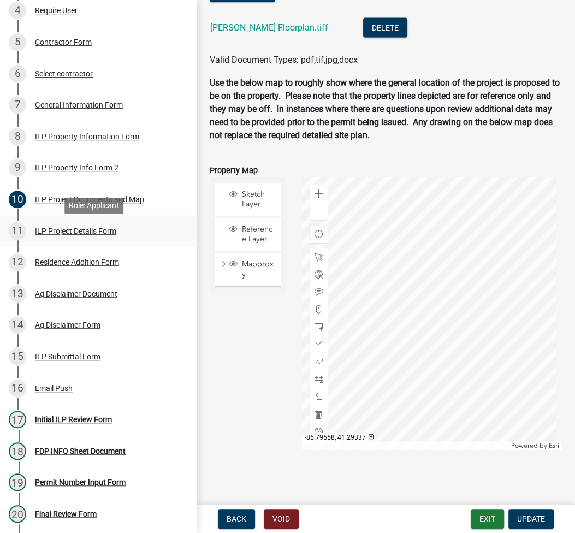
click at [88, 232] on div "ILP Project Details Form" at bounding box center [75, 231] width 81 height 8
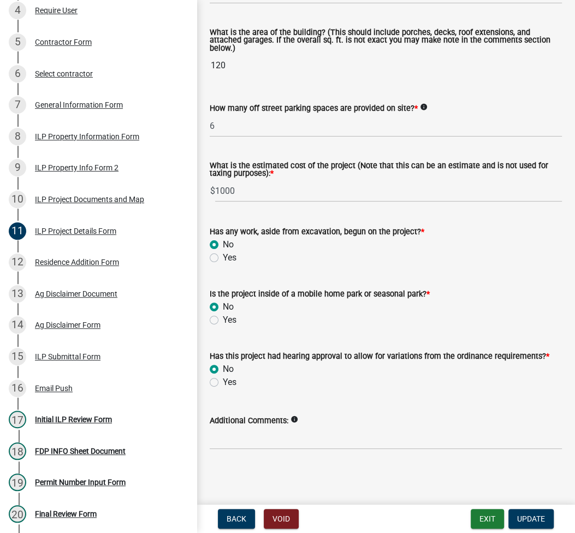
scroll to position [613, 0]
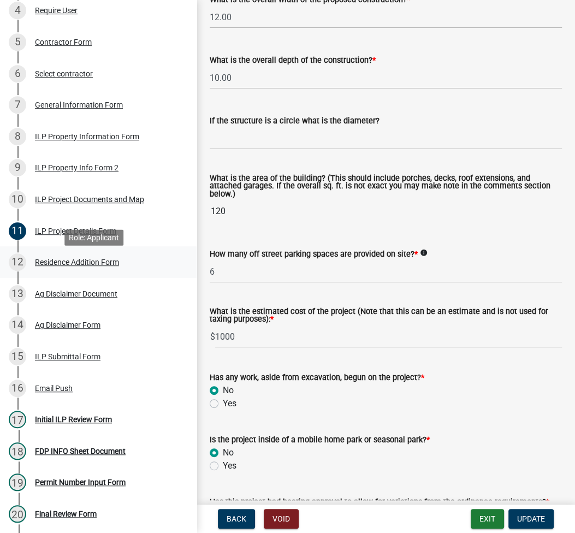
click at [67, 266] on div "Residence Addition Form" at bounding box center [77, 262] width 84 height 8
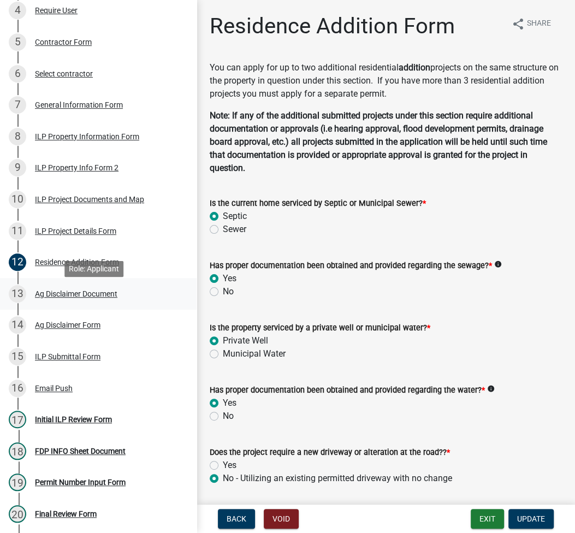
click at [80, 298] on div "Ag Disclaimer Document" at bounding box center [76, 294] width 82 height 8
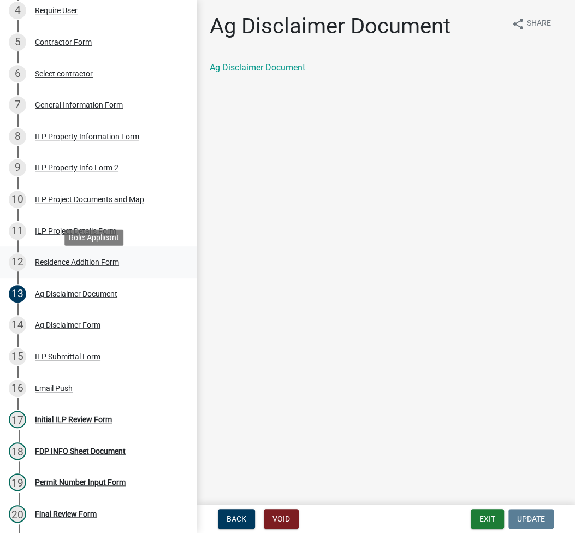
click at [73, 271] on div "12 Residence Addition Form" at bounding box center [94, 261] width 170 height 17
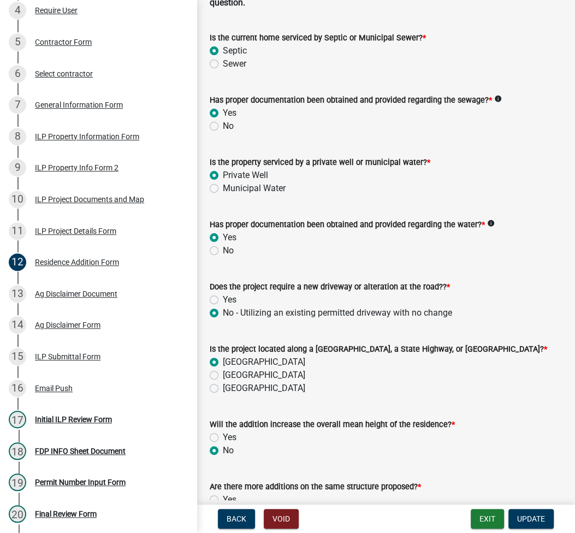
scroll to position [236, 0]
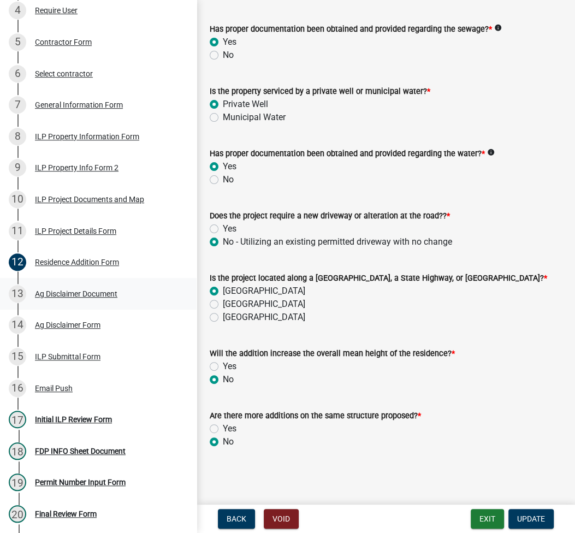
click at [73, 295] on div "Ag Disclaimer Document" at bounding box center [76, 294] width 82 height 8
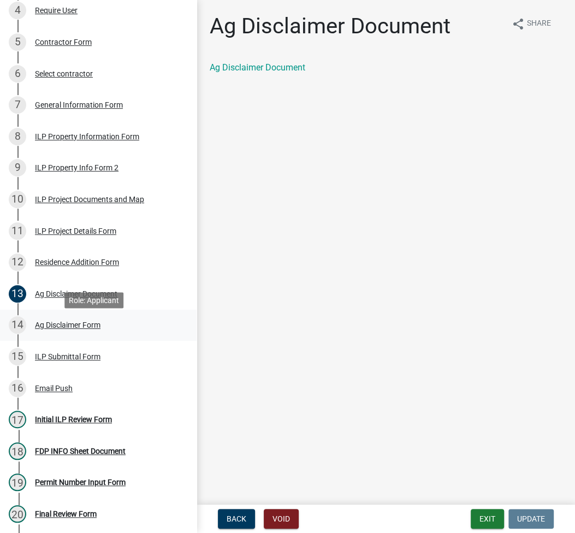
click at [85, 329] on div "Ag Disclaimer Form" at bounding box center [68, 325] width 66 height 8
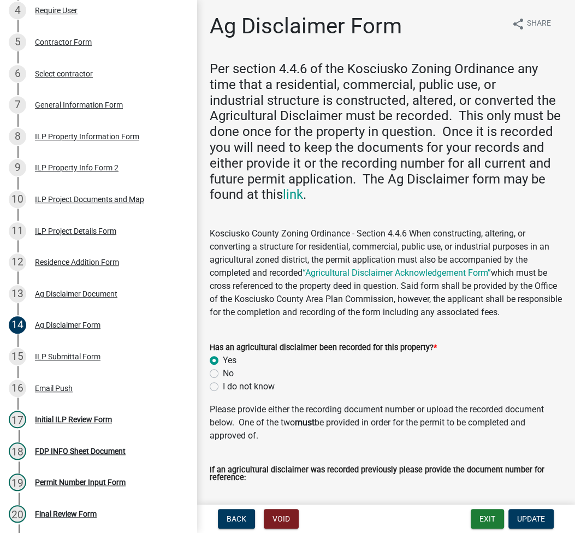
scroll to position [232, 0]
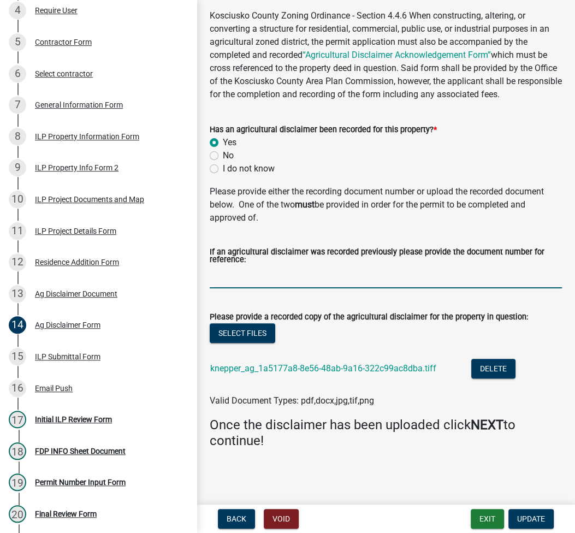
click at [266, 268] on input "If an agricultural disclaimer was recorded previously please provide the docume…" at bounding box center [386, 277] width 352 height 22
type input "2024120335"
click at [526, 520] on span "Update" at bounding box center [531, 518] width 28 height 9
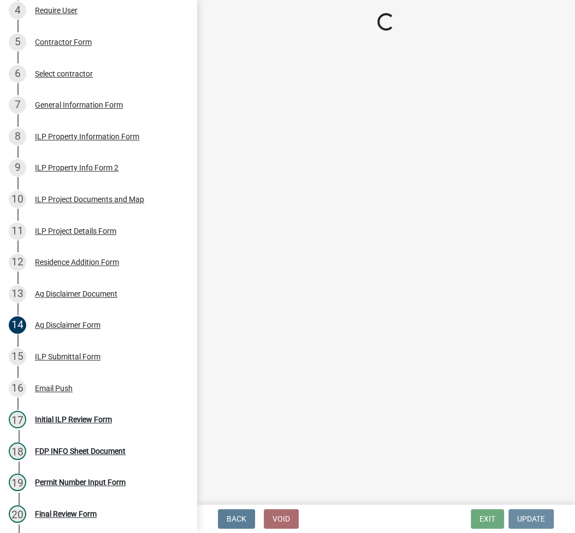
scroll to position [0, 0]
select select "fc758b50-acba-4166-9f24-5248f0f78016"
select select "c0fa77dd-9ee0-4144-9979-eb2eebb8c086"
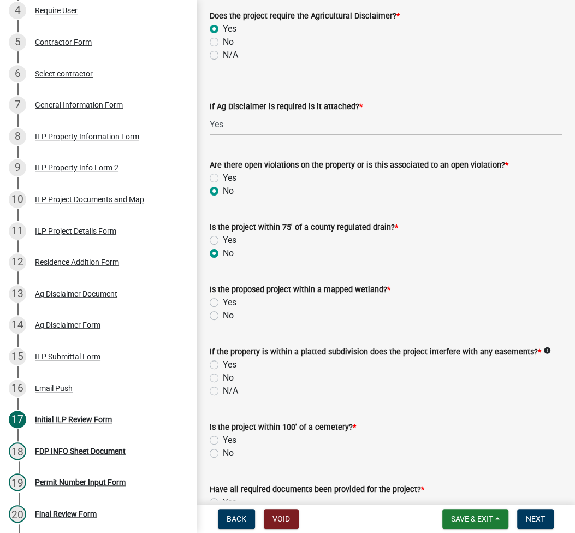
scroll to position [999, 0]
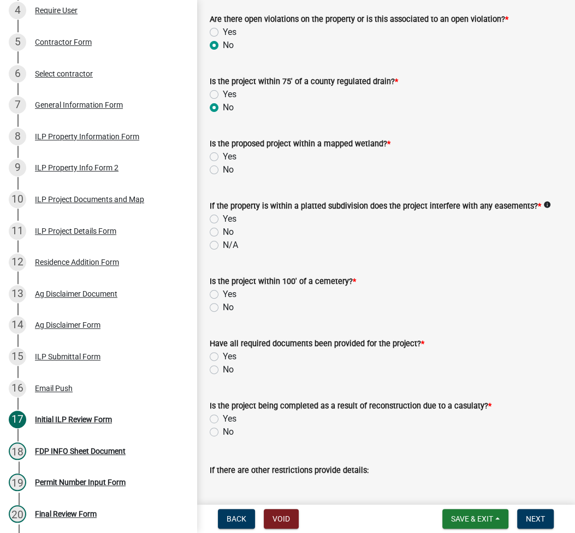
click at [223, 168] on label "No" at bounding box center [228, 169] width 11 height 13
click at [223, 168] on input "No" at bounding box center [226, 166] width 7 height 7
radio input "true"
click at [223, 244] on label "N/A" at bounding box center [230, 245] width 15 height 13
click at [223, 244] on input "N/A" at bounding box center [226, 242] width 7 height 7
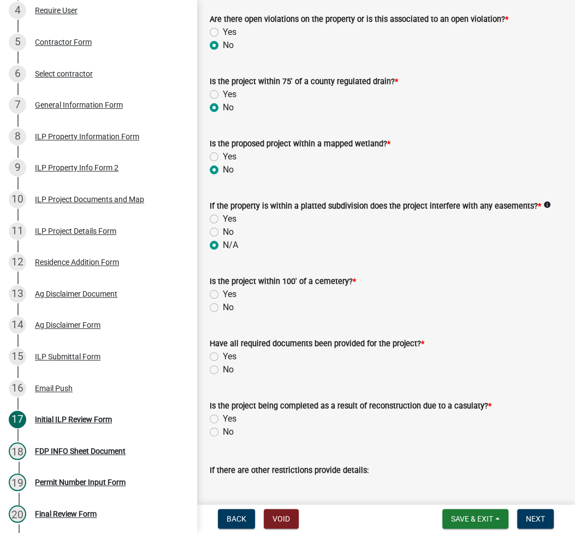
radio input "true"
click at [223, 305] on label "No" at bounding box center [228, 307] width 11 height 13
click at [223, 305] on input "No" at bounding box center [226, 304] width 7 height 7
radio input "true"
click at [223, 366] on label "No" at bounding box center [228, 369] width 11 height 13
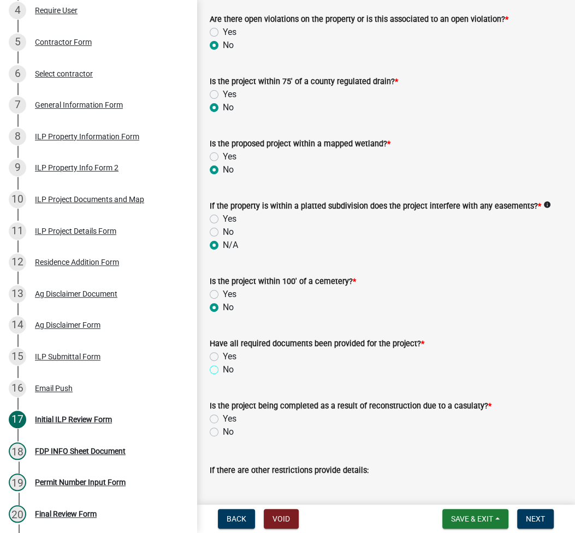
click at [223, 366] on input "No" at bounding box center [226, 366] width 7 height 7
radio input "true"
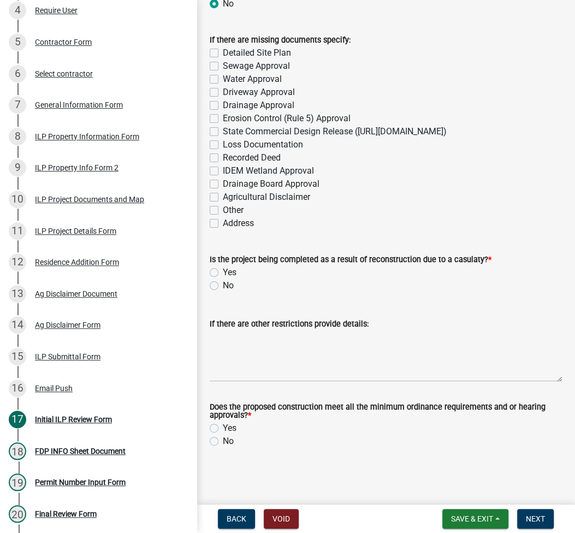
scroll to position [1377, 0]
click at [223, 46] on label "Detailed Site Plan" at bounding box center [257, 52] width 68 height 13
click at [223, 46] on input "Detailed Site Plan" at bounding box center [226, 49] width 7 height 7
checkbox input "true"
checkbox input "false"
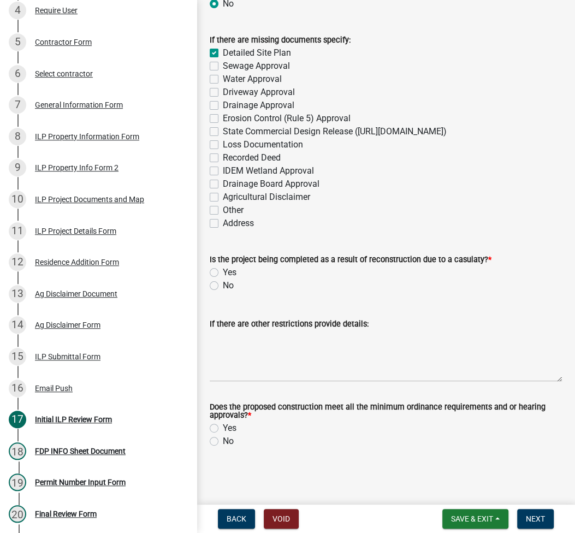
checkbox input "false"
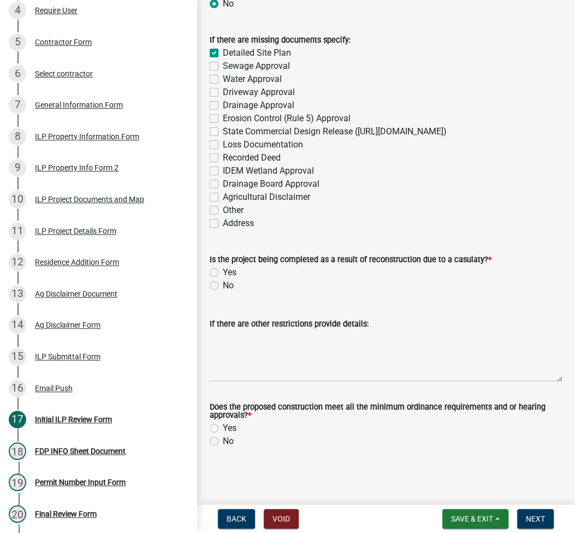
checkbox input "false"
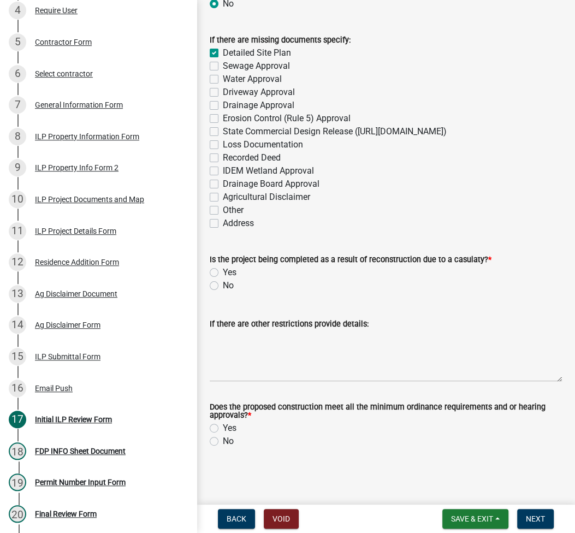
checkbox input "false"
click at [223, 60] on label "Sewage Approval" at bounding box center [256, 66] width 67 height 13
click at [223, 60] on input "Sewage Approval" at bounding box center [226, 63] width 7 height 7
checkbox input "true"
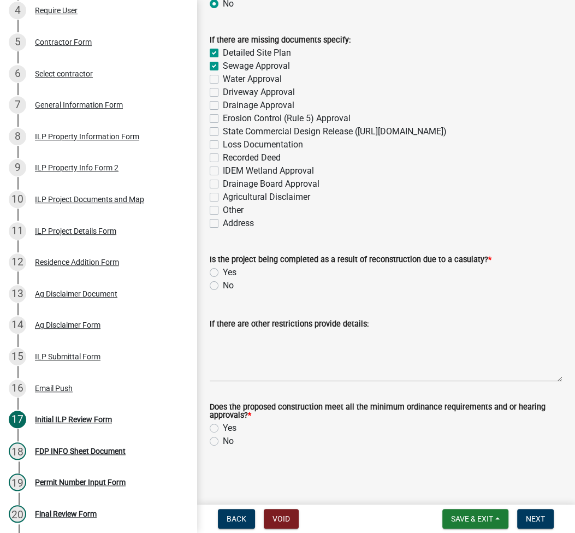
checkbox input "true"
checkbox input "false"
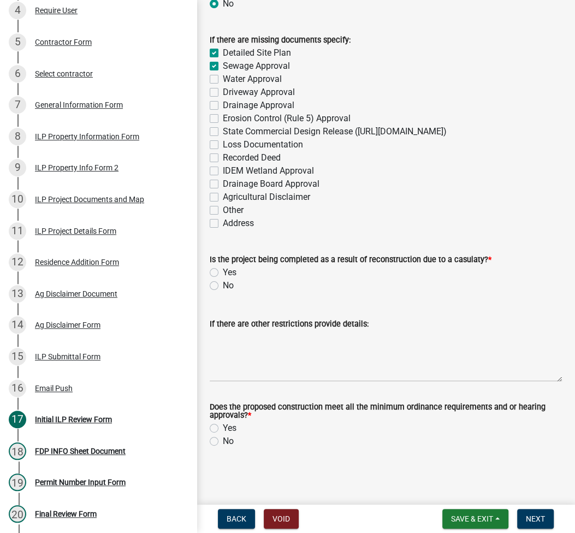
checkbox input "false"
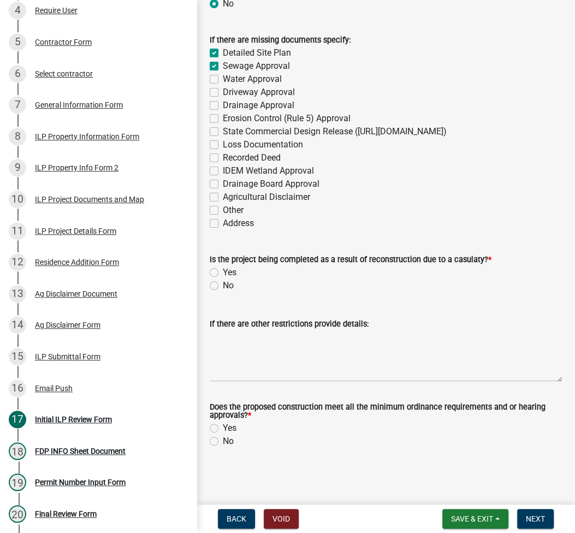
checkbox input "false"
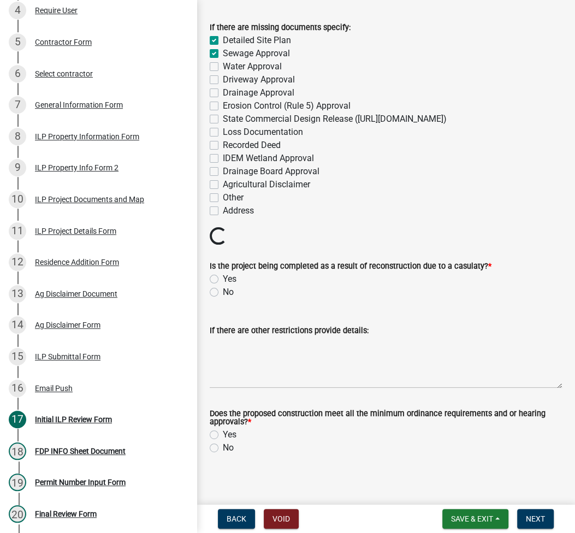
click at [223, 64] on label "Water Approval" at bounding box center [252, 66] width 59 height 13
click at [223, 64] on input "Water Approval" at bounding box center [226, 63] width 7 height 7
checkbox input "true"
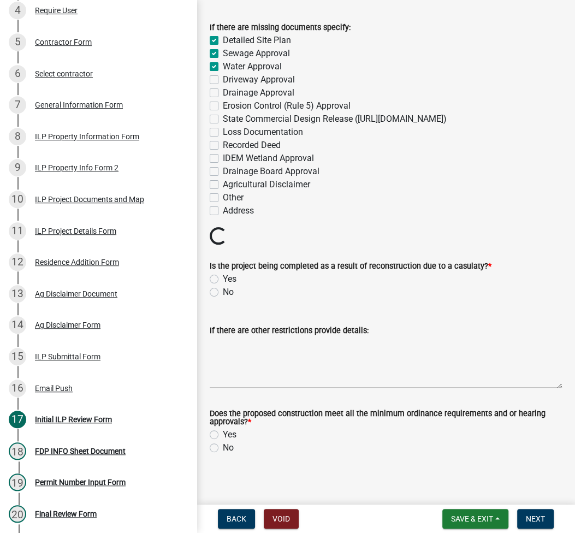
checkbox input "true"
checkbox input "false"
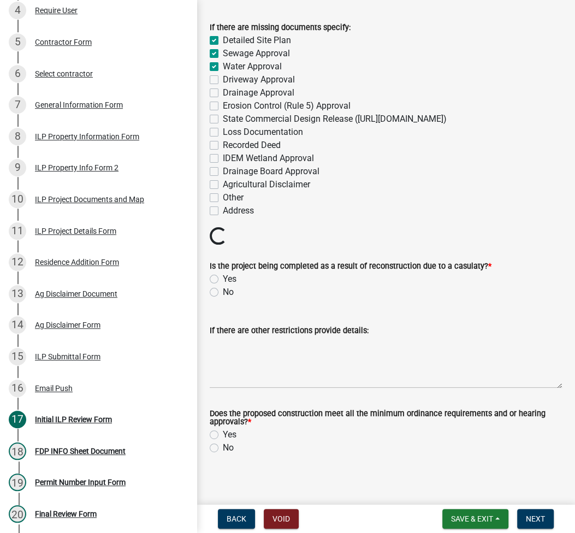
checkbox input "false"
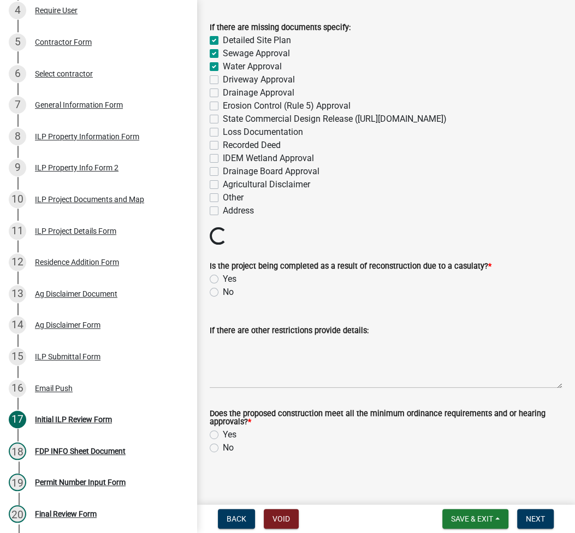
checkbox input "false"
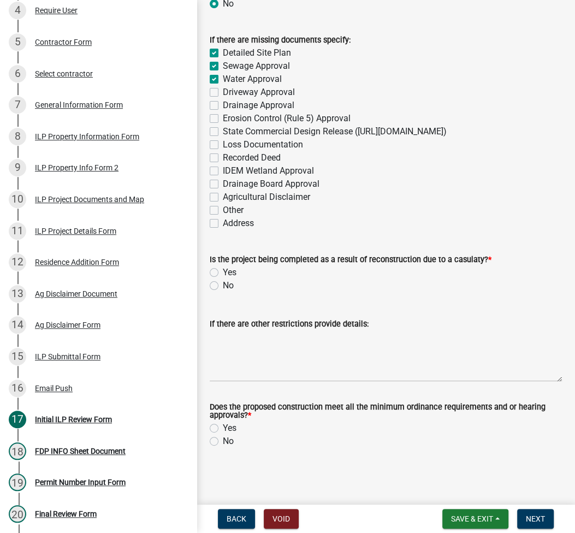
click at [223, 285] on label "No" at bounding box center [228, 285] width 11 height 13
click at [223, 285] on input "No" at bounding box center [226, 282] width 7 height 7
radio input "true"
click at [223, 427] on label "Yes" at bounding box center [230, 428] width 14 height 13
click at [223, 427] on input "Yes" at bounding box center [226, 425] width 7 height 7
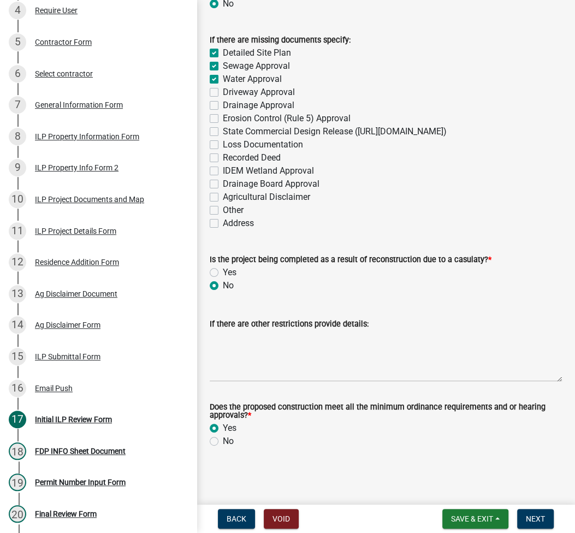
radio input "true"
click at [534, 519] on span "Next" at bounding box center [535, 518] width 19 height 9
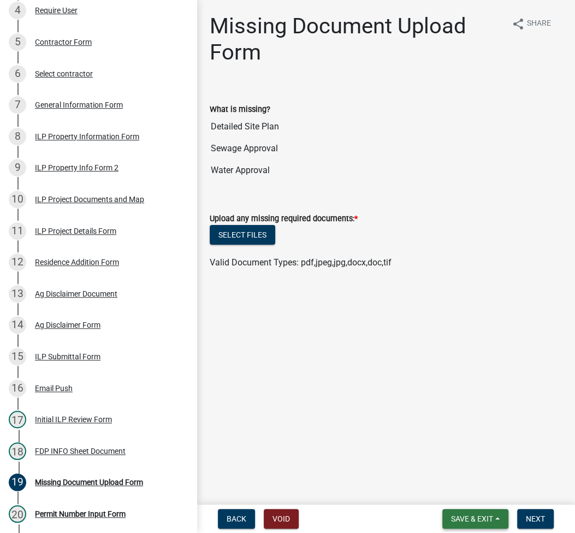
click at [469, 519] on span "Save & Exit" at bounding box center [472, 518] width 42 height 9
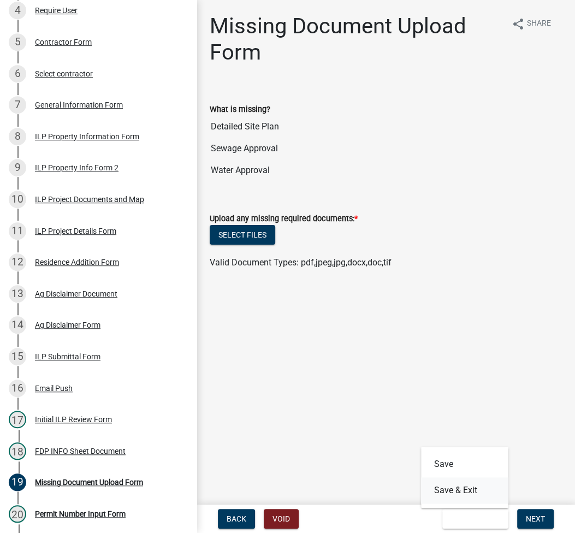
click at [462, 487] on button "Save & Exit" at bounding box center [464, 490] width 87 height 26
